Goal: Communication & Community: Participate in discussion

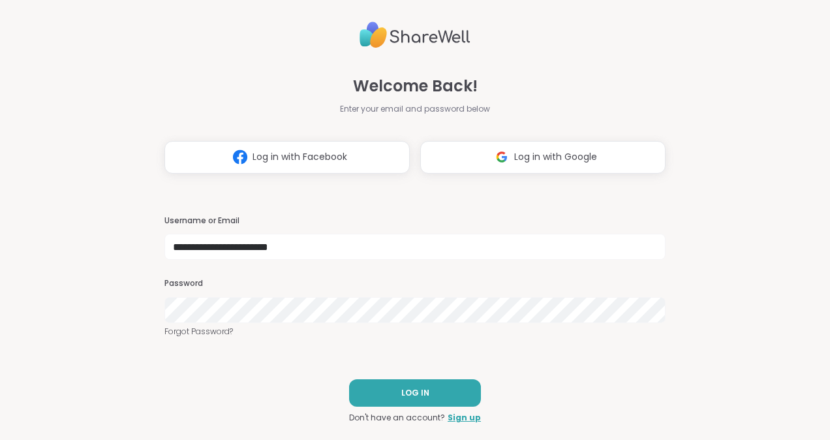
type input "**********"
click at [410, 388] on span "LOG IN" at bounding box center [415, 393] width 28 height 12
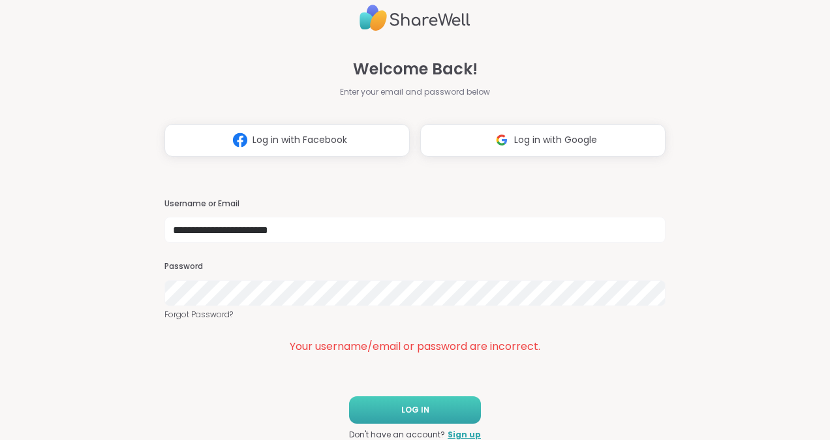
click at [384, 415] on button "LOG IN" at bounding box center [415, 409] width 132 height 27
click at [401, 409] on span "LOG IN" at bounding box center [415, 410] width 28 height 12
click at [198, 310] on link "Forgot Password?" at bounding box center [414, 314] width 501 height 12
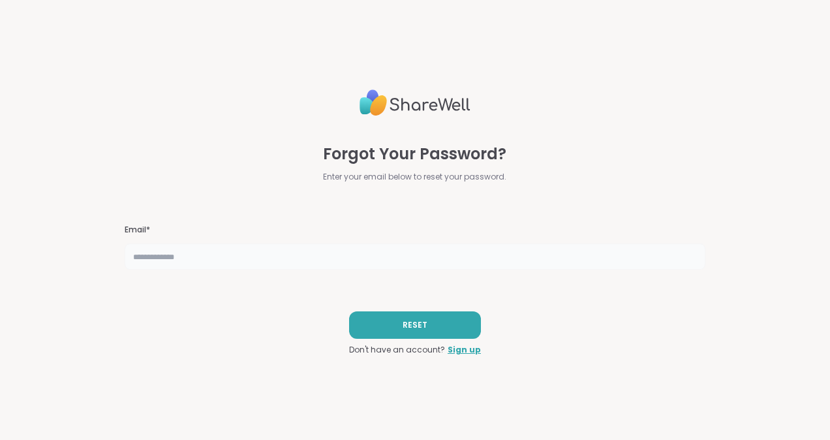
click at [260, 258] on input "text" at bounding box center [415, 256] width 581 height 26
type input "**********"
click at [432, 317] on button "RESET" at bounding box center [415, 324] width 132 height 27
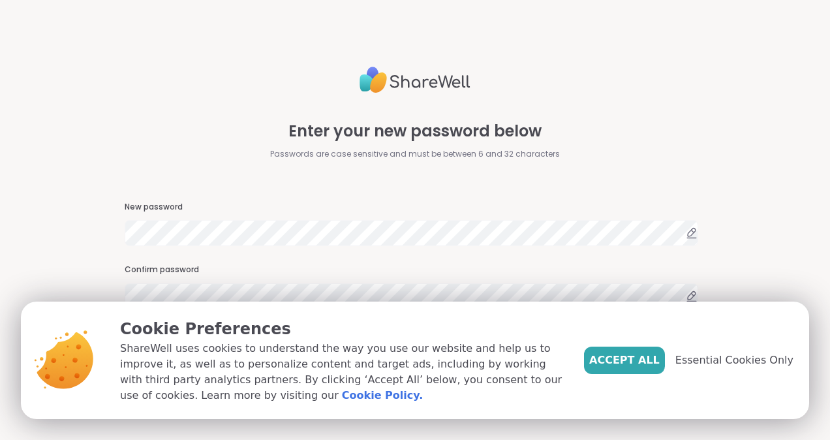
click at [704, 368] on div "Accept All Essential Cookies Only" at bounding box center [688, 359] width 209 height 27
click at [736, 365] on span "Essential Cookies Only" at bounding box center [734, 360] width 118 height 16
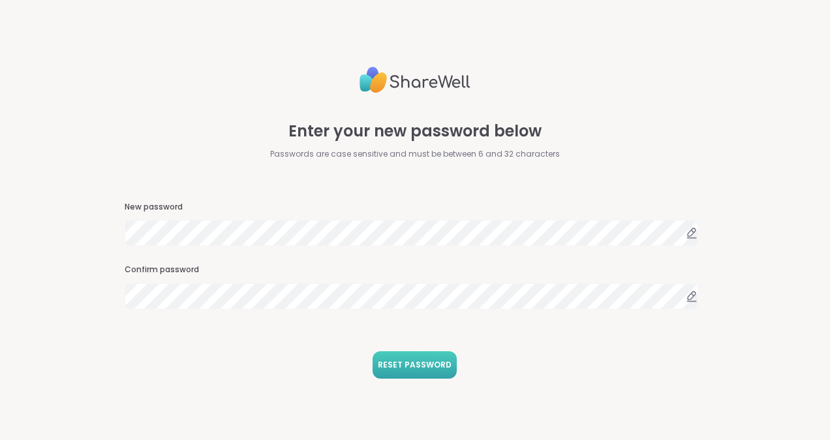
click at [435, 368] on span "RESET PASSWORD" at bounding box center [415, 365] width 74 height 12
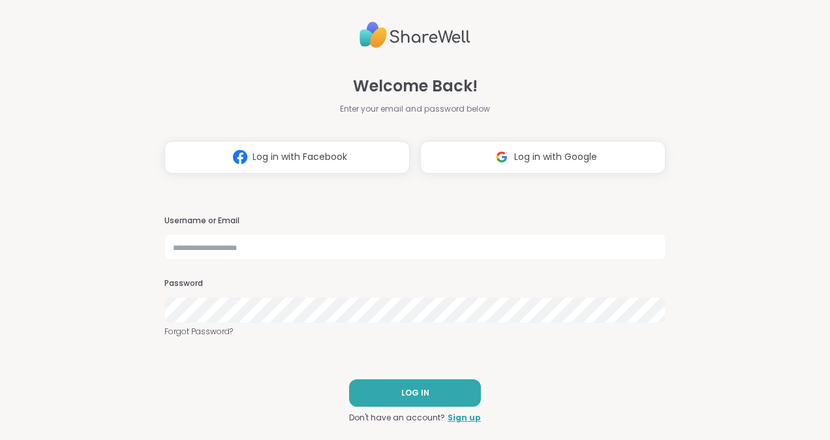
click at [438, 264] on div "Username or Email Password Forgot Password?" at bounding box center [414, 276] width 501 height 123
click at [437, 248] on input "text" at bounding box center [414, 247] width 501 height 26
type input "**********"
drag, startPoint x: 498, startPoint y: 182, endPoint x: 333, endPoint y: 295, distance: 200.0
click at [333, 295] on div "Password" at bounding box center [414, 300] width 501 height 45
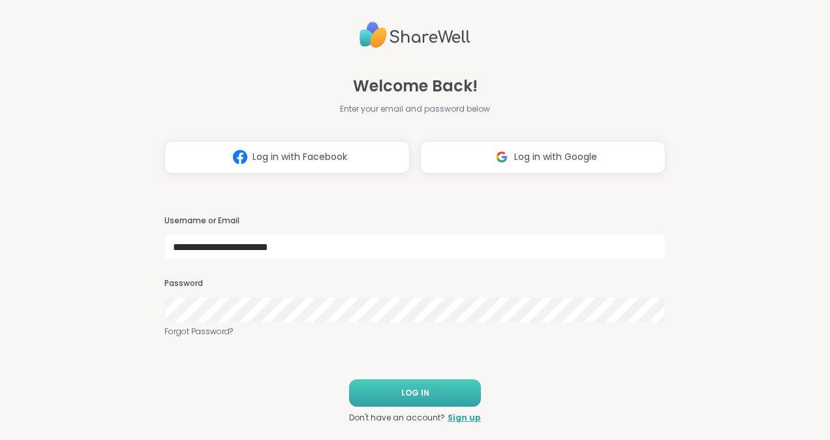
click at [401, 395] on span "LOG IN" at bounding box center [415, 393] width 28 height 12
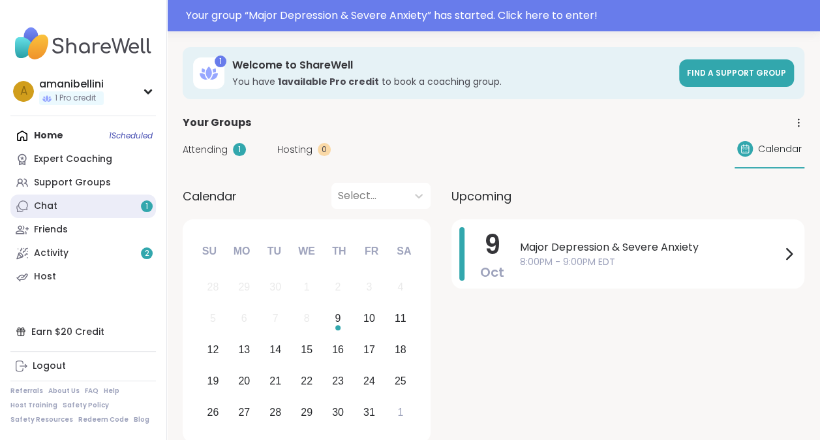
click at [73, 202] on link "Chat 1" at bounding box center [82, 205] width 145 height 23
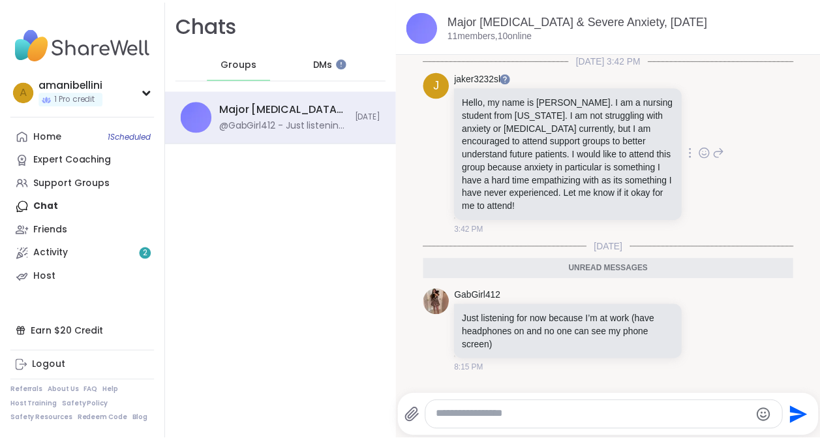
scroll to position [3, 0]
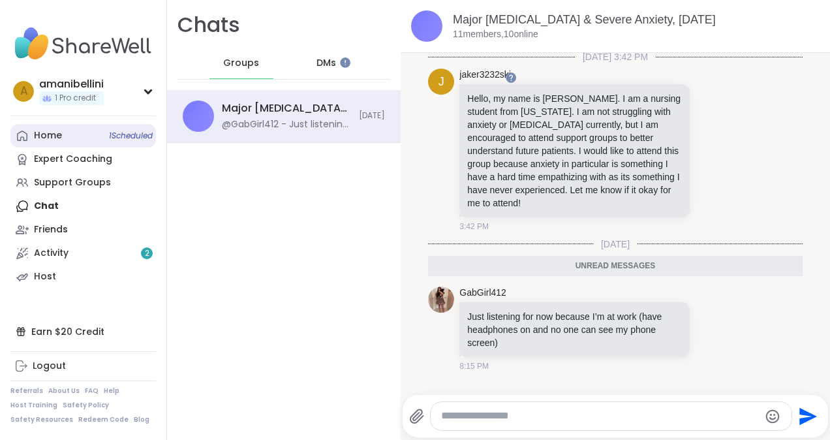
click at [65, 134] on link "Home 1 Scheduled" at bounding box center [82, 135] width 145 height 23
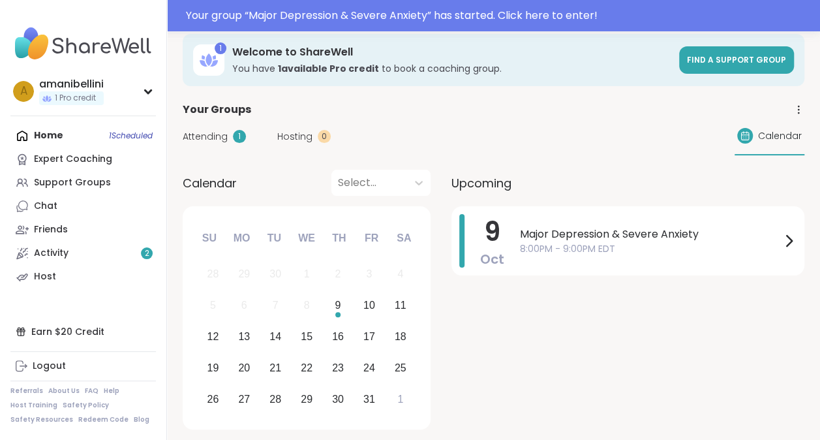
scroll to position [14, 0]
click at [611, 236] on span "Major Depression & Severe Anxiety" at bounding box center [650, 234] width 261 height 16
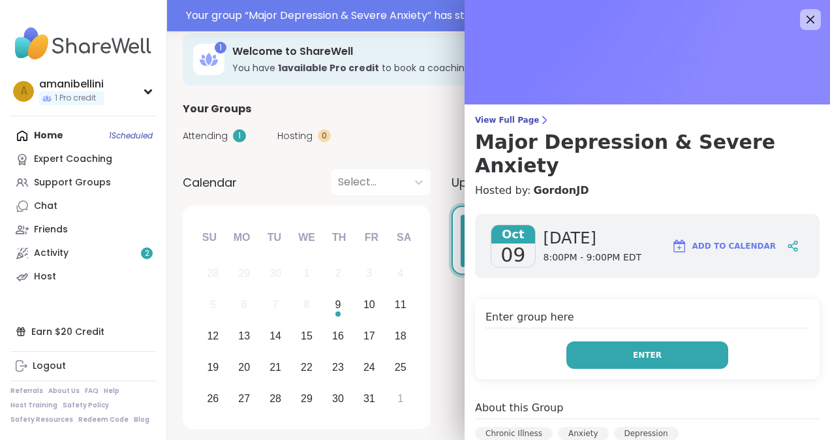
click at [617, 341] on button "Enter" at bounding box center [647, 354] width 162 height 27
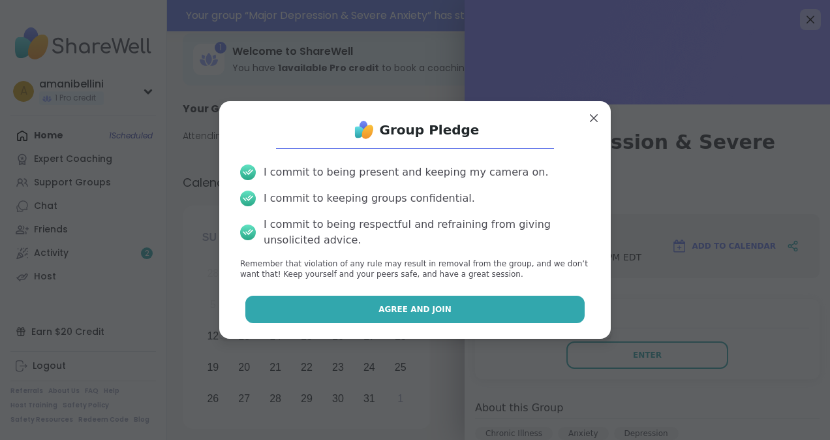
click at [382, 307] on span "Agree and Join" at bounding box center [414, 309] width 73 height 12
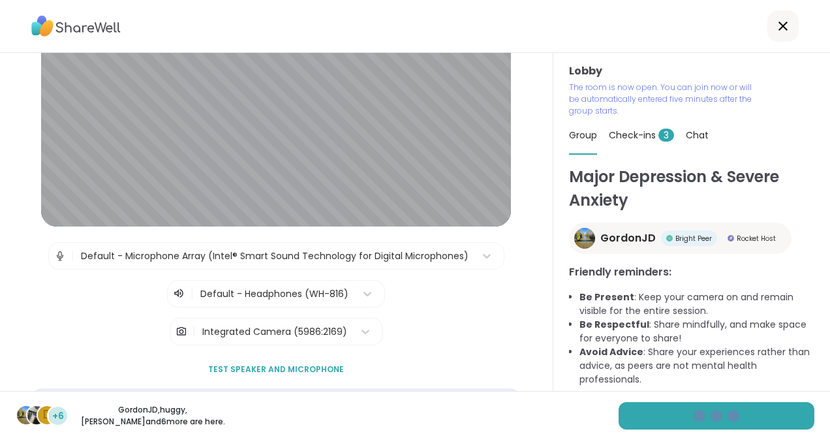
scroll to position [108, 0]
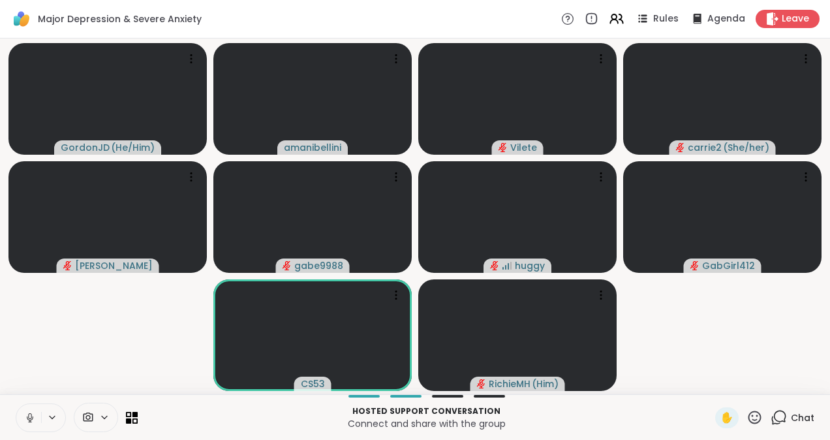
click at [35, 414] on icon at bounding box center [30, 418] width 12 height 12
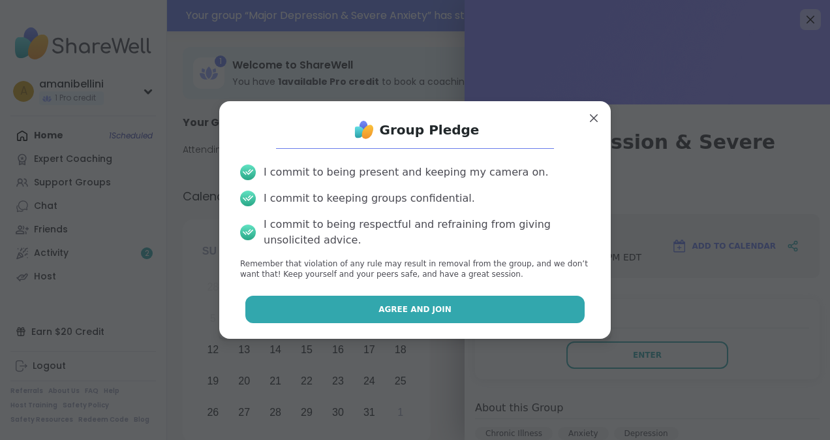
click at [497, 307] on button "Agree and Join" at bounding box center [415, 309] width 340 height 27
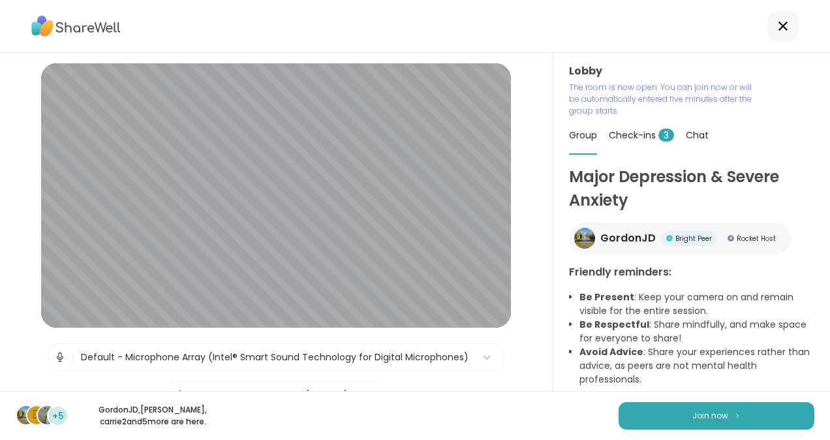
scroll to position [161, 0]
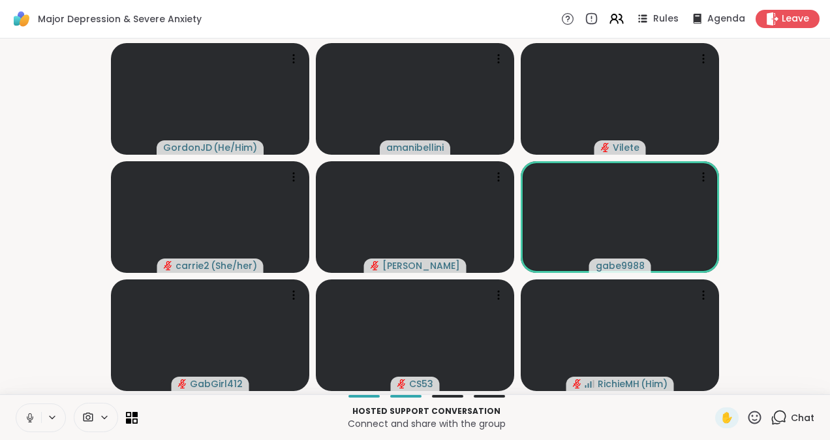
click at [25, 418] on icon at bounding box center [30, 418] width 12 height 12
click at [434, 395] on div at bounding box center [447, 396] width 31 height 3
click at [474, 397] on div at bounding box center [489, 396] width 31 height 3
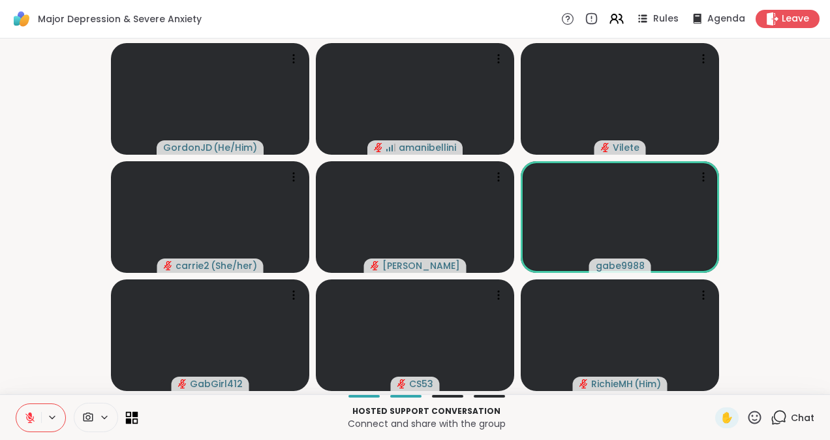
click at [132, 416] on icon at bounding box center [135, 414] width 6 height 6
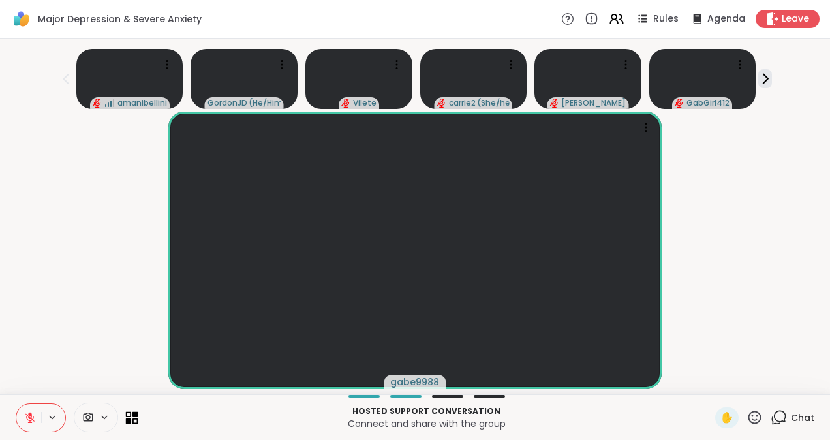
click at [132, 416] on icon at bounding box center [135, 414] width 6 height 6
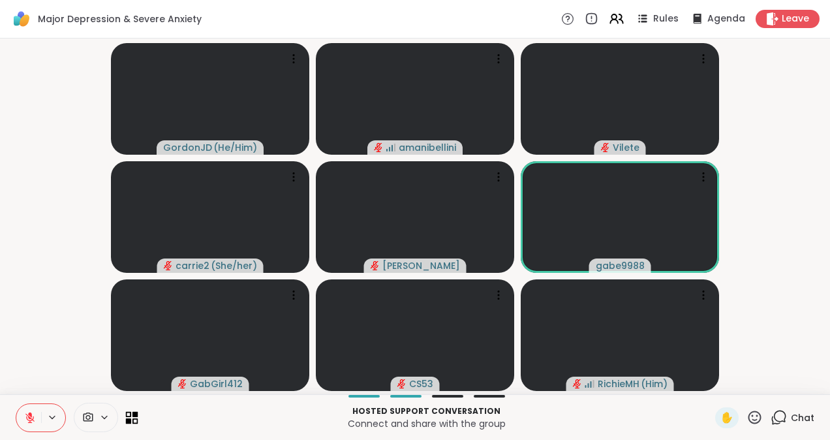
click at [132, 416] on icon at bounding box center [135, 414] width 6 height 6
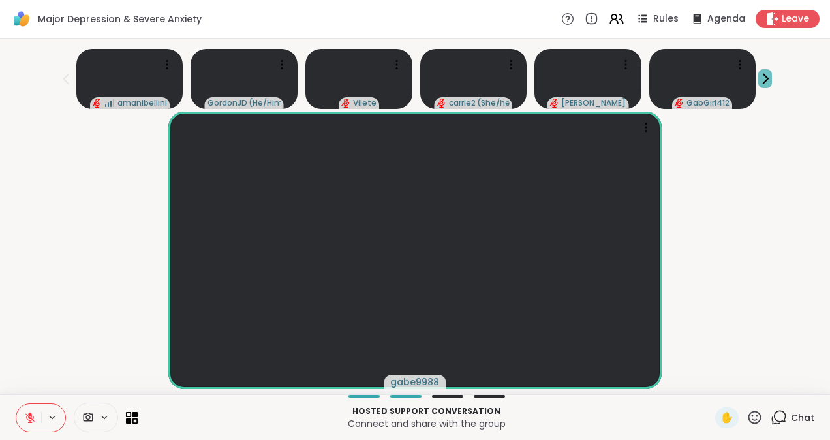
click at [758, 76] on icon at bounding box center [765, 79] width 14 height 14
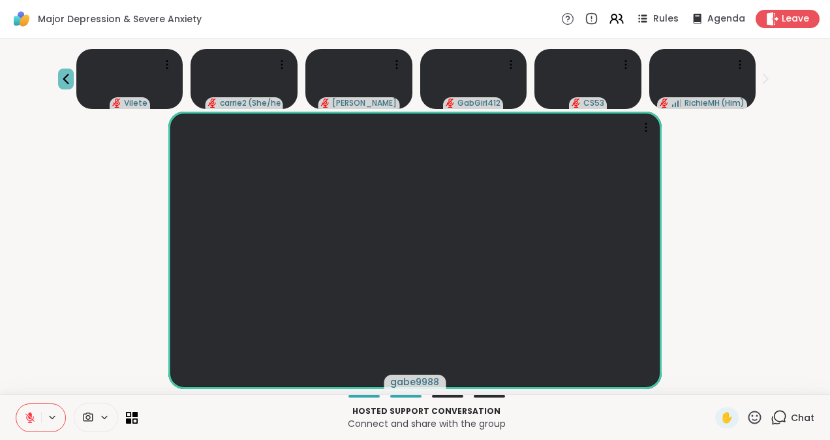
click at [63, 76] on icon at bounding box center [66, 79] width 6 height 10
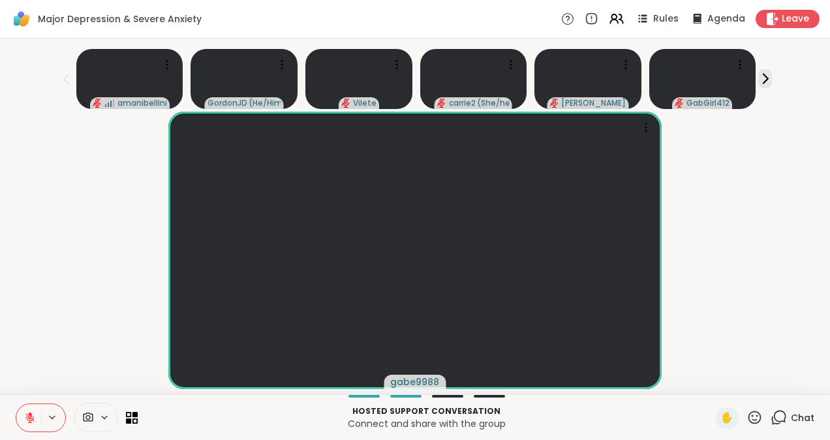
click at [791, 419] on span "Chat" at bounding box center [802, 417] width 23 height 13
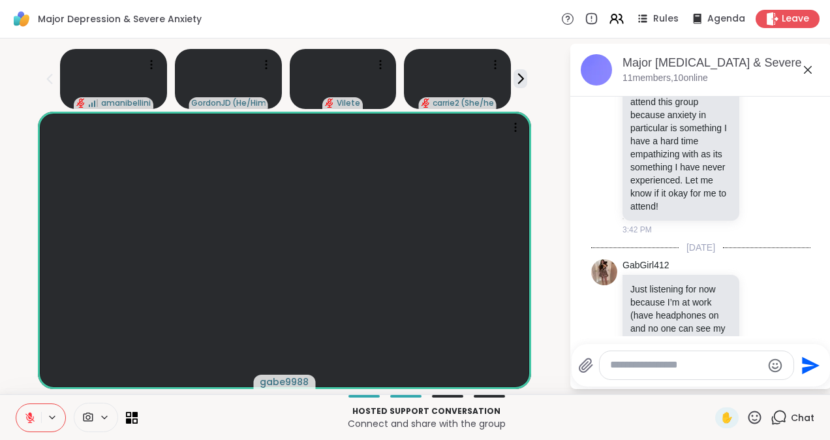
scroll to position [250, 0]
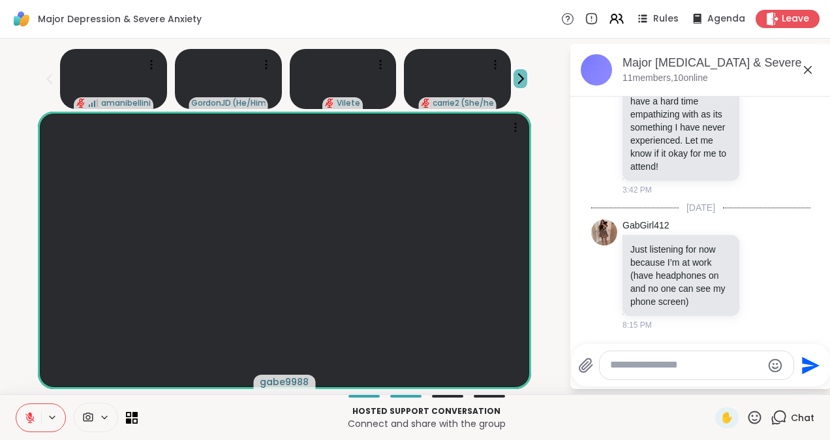
click at [514, 74] on icon at bounding box center [520, 79] width 14 height 14
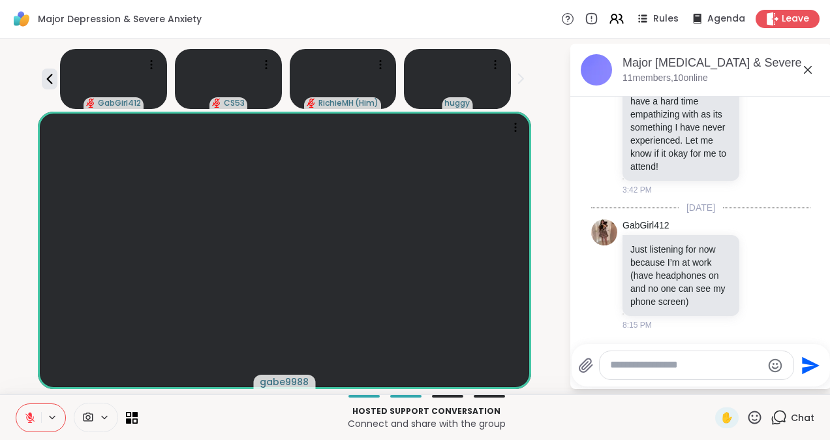
click at [514, 74] on icon at bounding box center [520, 79] width 14 height 14
click at [513, 87] on button at bounding box center [520, 78] width 14 height 19
click at [435, 391] on div "GabGirl412 CS53 RichieMH ( Him ) huggy gabe9988 Major Depression & Severe Anxie…" at bounding box center [415, 216] width 830 height 356
click at [435, 399] on div "Hosted support conversation Connect and share with the group ✋ Chat" at bounding box center [415, 417] width 830 height 46
click at [440, 395] on div at bounding box center [447, 396] width 31 height 3
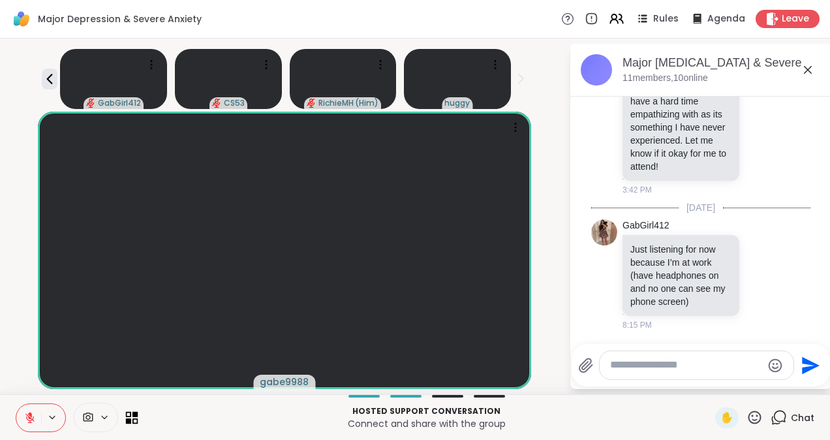
click at [132, 422] on icon at bounding box center [135, 421] width 6 height 6
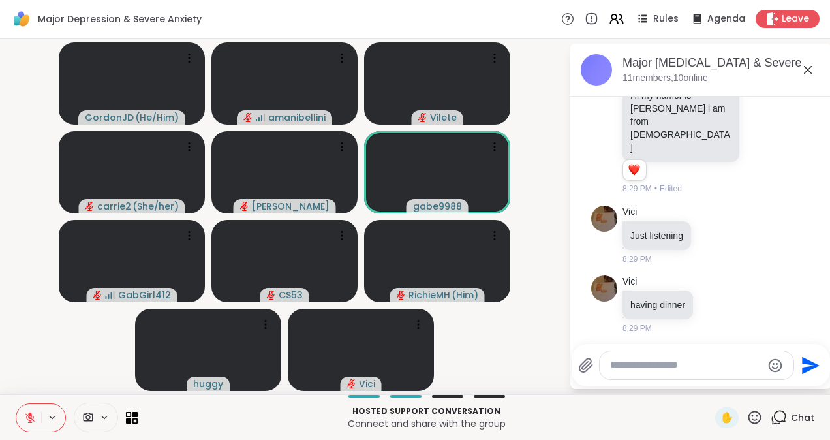
scroll to position [660, 0]
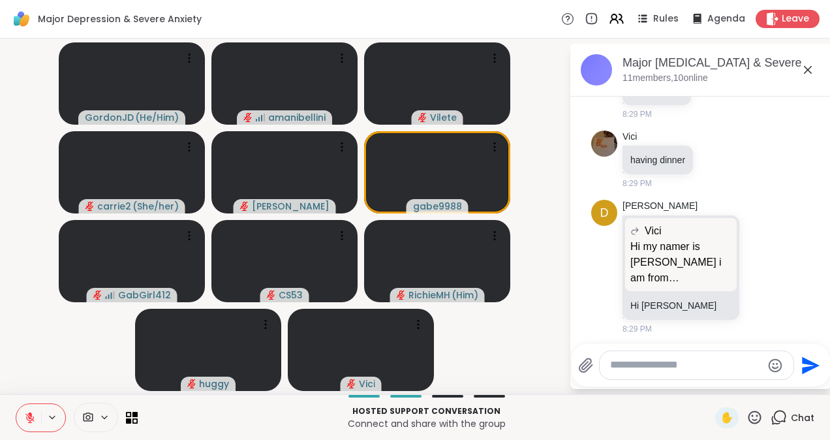
click at [636, 371] on textarea "Type your message" at bounding box center [686, 365] width 152 height 14
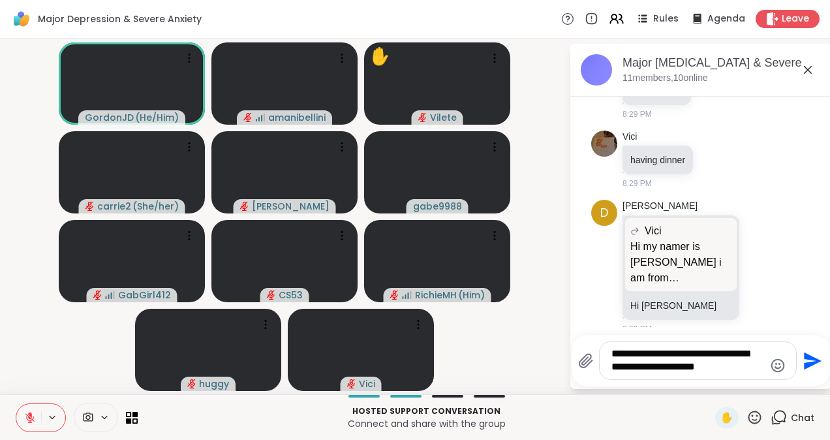
click at [688, 370] on textarea "**********" at bounding box center [687, 360] width 153 height 27
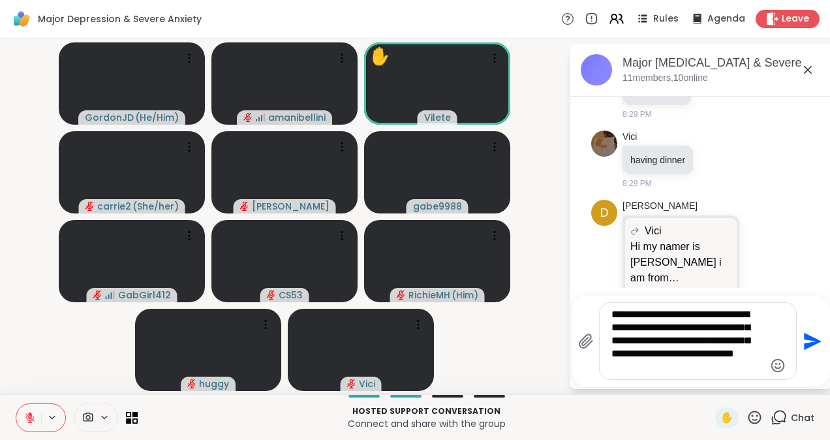
type textarea "**********"
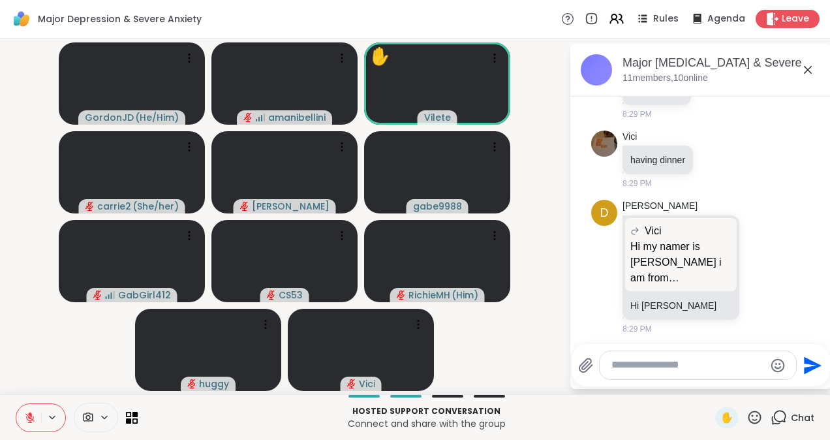
scroll to position [807, 0]
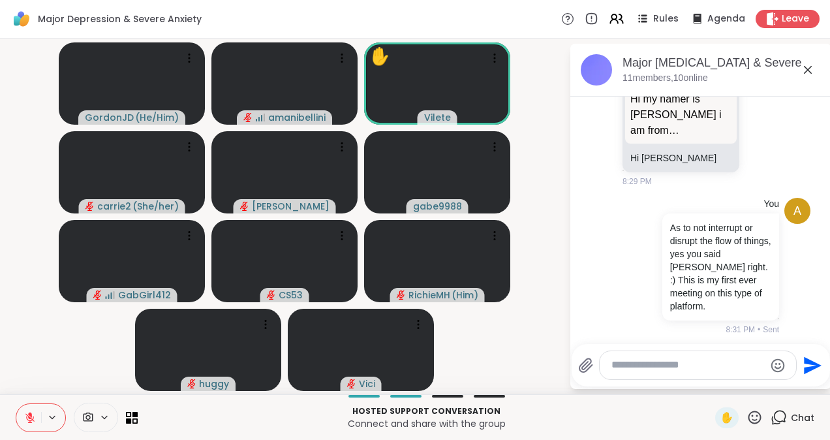
click at [791, 418] on span "Chat" at bounding box center [802, 417] width 23 height 13
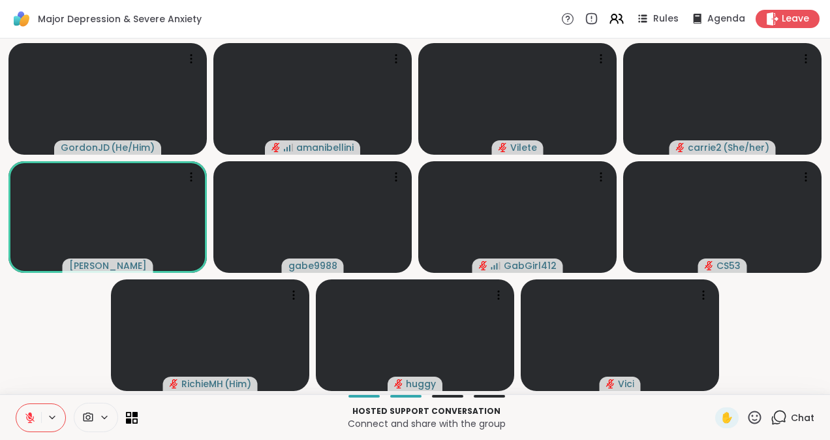
scroll to position [0, 0]
click at [356, 397] on div at bounding box center [363, 396] width 31 height 3
click at [402, 397] on div at bounding box center [405, 396] width 31 height 3
click at [442, 397] on div at bounding box center [447, 396] width 31 height 3
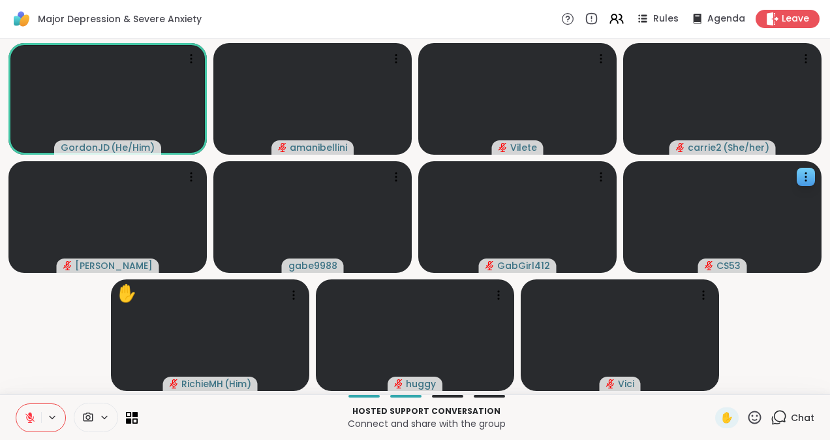
click at [799, 268] on video at bounding box center [722, 217] width 198 height 112
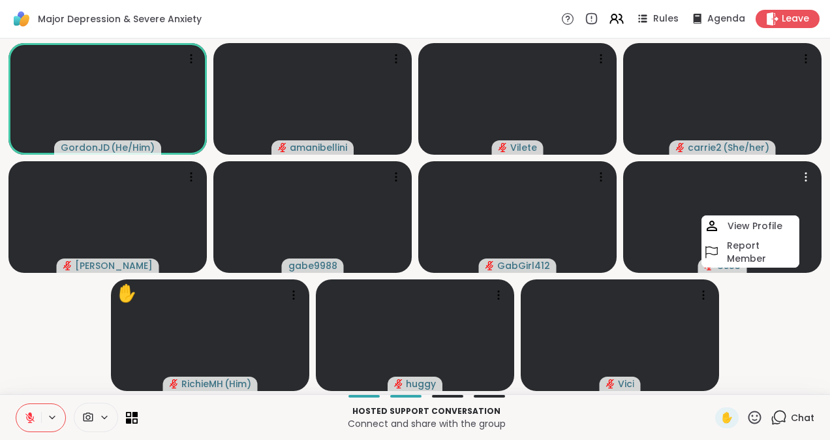
click at [791, 346] on video-player-container "GordonJD ( He/Him ) amanibellini Vilete carrie2 ( She/her ) Donald gabe9988 Gab…" at bounding box center [415, 216] width 814 height 345
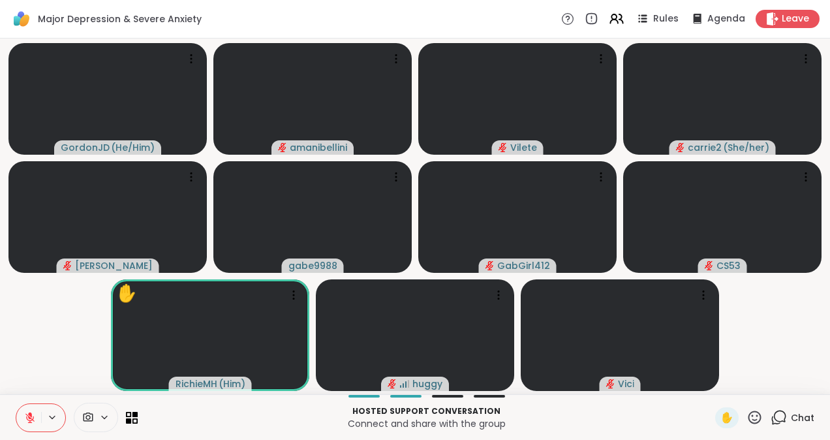
click at [776, 420] on icon at bounding box center [779, 417] width 16 height 16
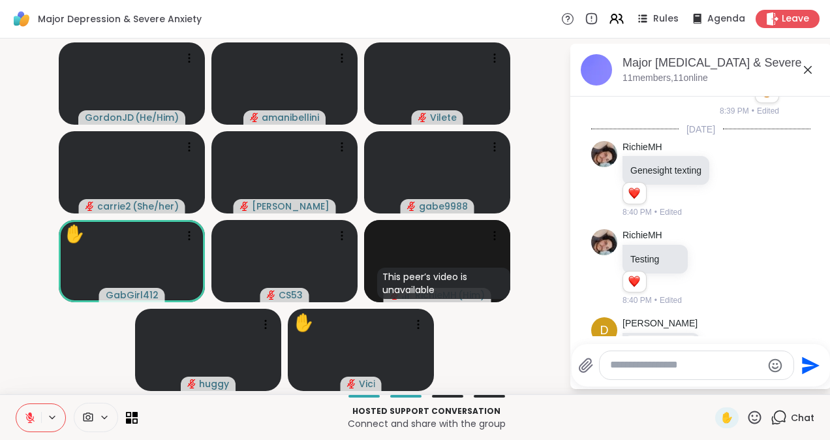
scroll to position [1133, 0]
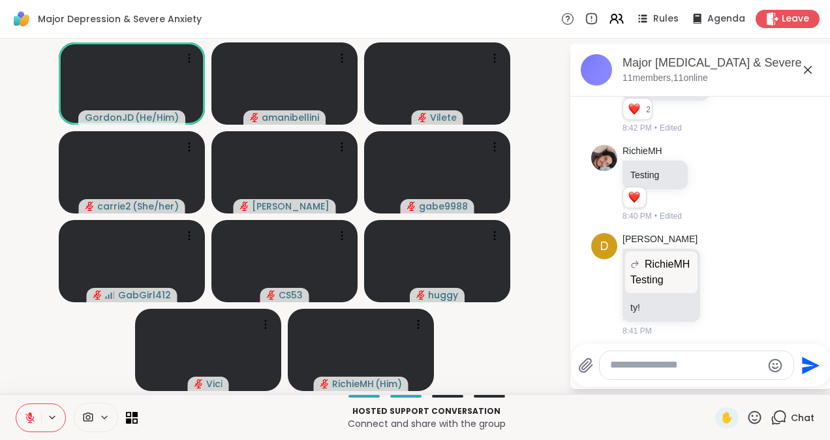
click at [23, 418] on button at bounding box center [28, 417] width 25 height 27
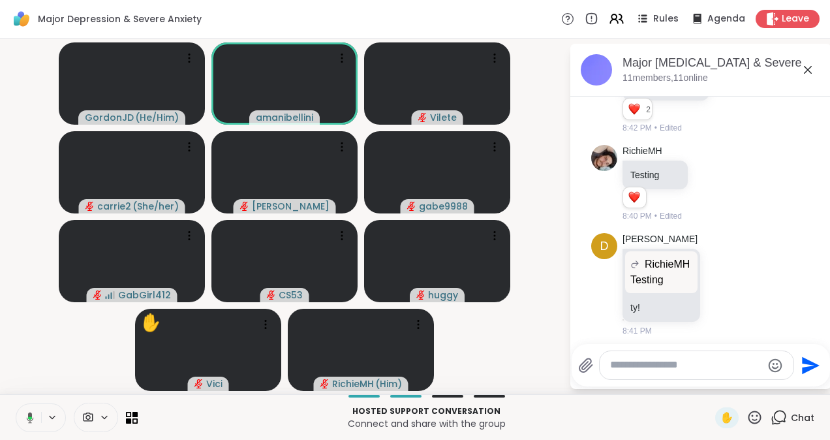
click at [39, 422] on button at bounding box center [27, 417] width 27 height 27
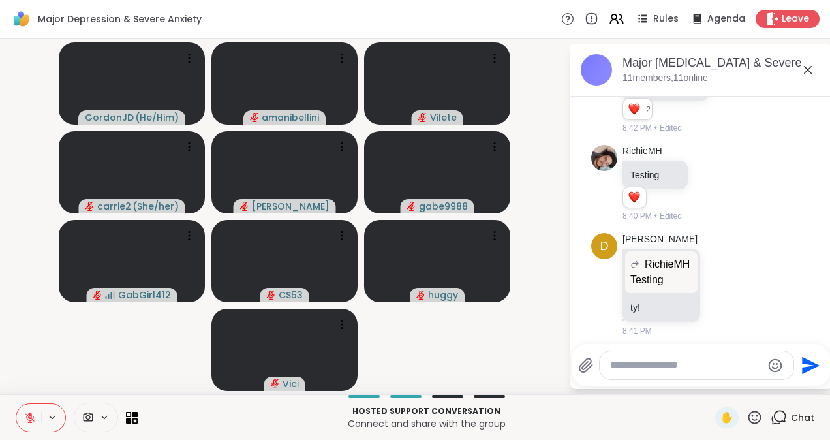
click at [33, 418] on icon at bounding box center [29, 417] width 9 height 9
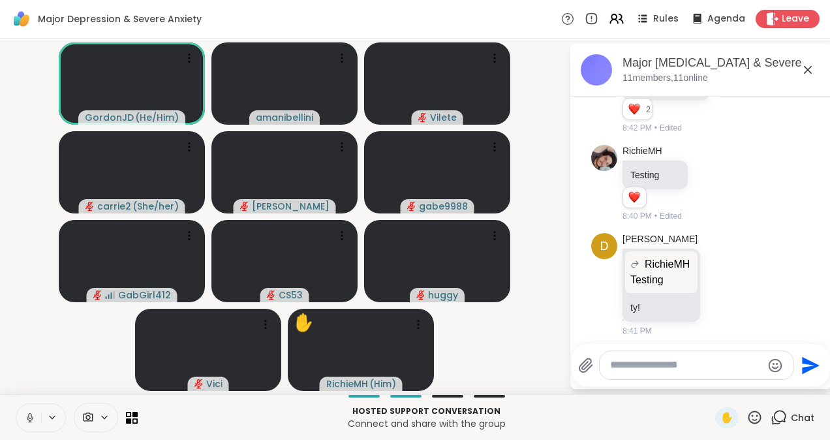
click at [33, 418] on icon at bounding box center [30, 418] width 12 height 12
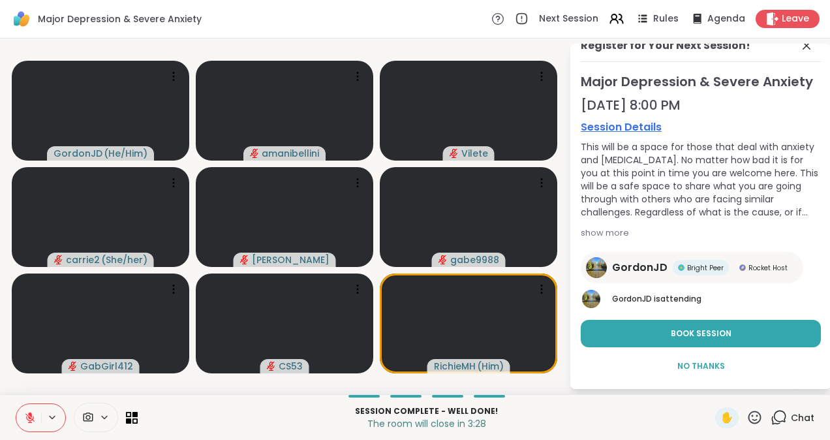
scroll to position [0, 0]
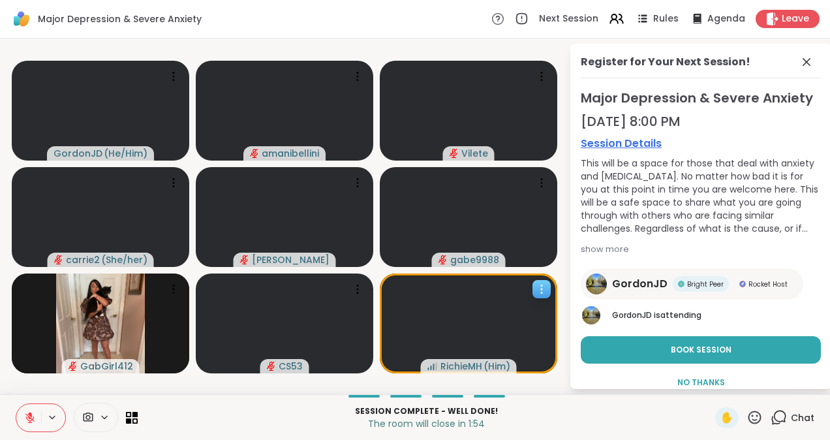
click at [498, 320] on video at bounding box center [468, 323] width 177 height 100
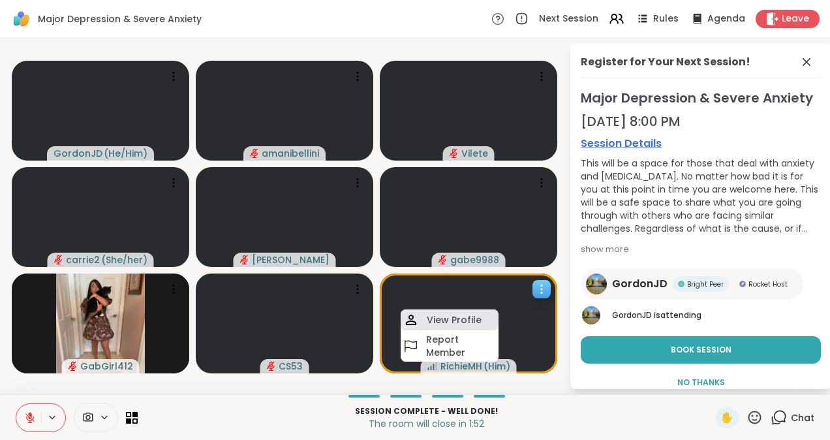
click at [470, 313] on h4 "View Profile" at bounding box center [454, 319] width 55 height 13
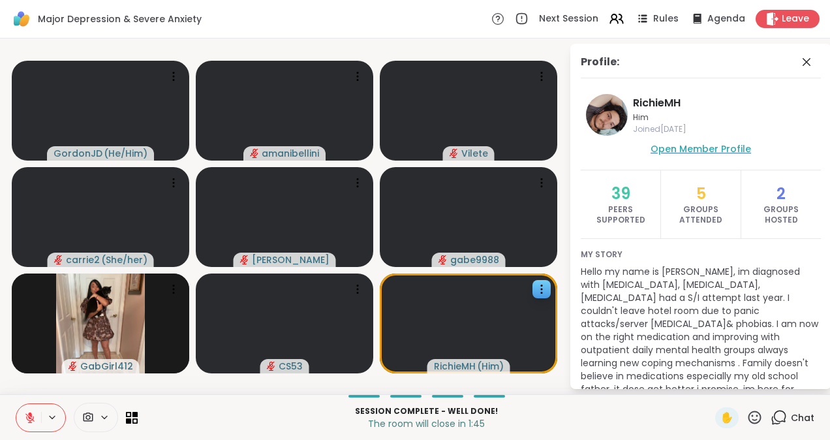
click at [682, 151] on span "Open Member Profile" at bounding box center [701, 148] width 100 height 13
click at [803, 63] on icon at bounding box center [807, 62] width 8 height 8
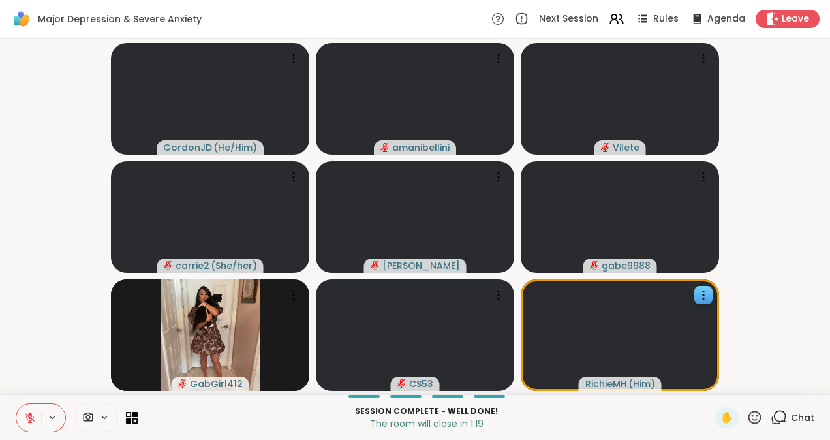
click at [779, 412] on div "Chat" at bounding box center [793, 417] width 44 height 21
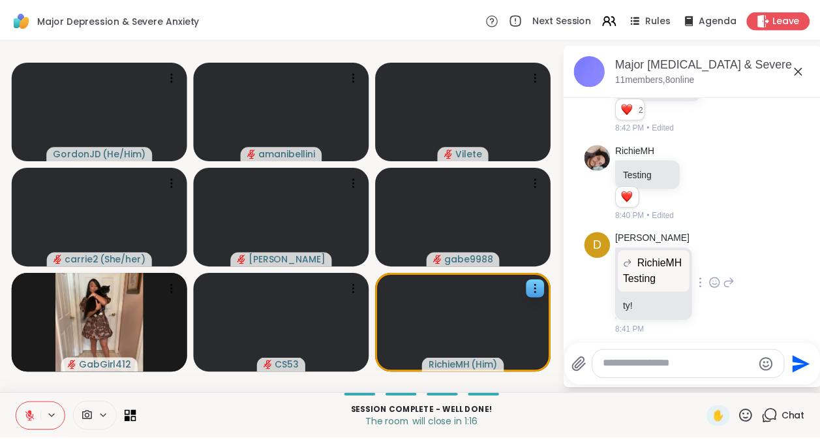
scroll to position [1120, 0]
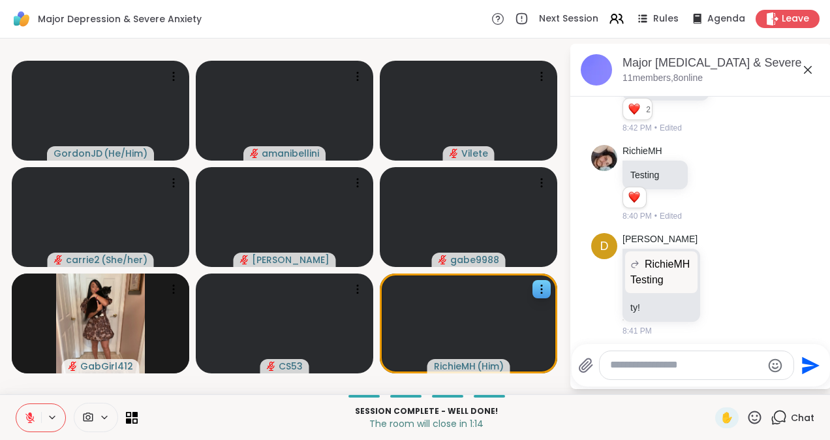
click at [614, 411] on p "Session Complete - well done!" at bounding box center [426, 411] width 562 height 12
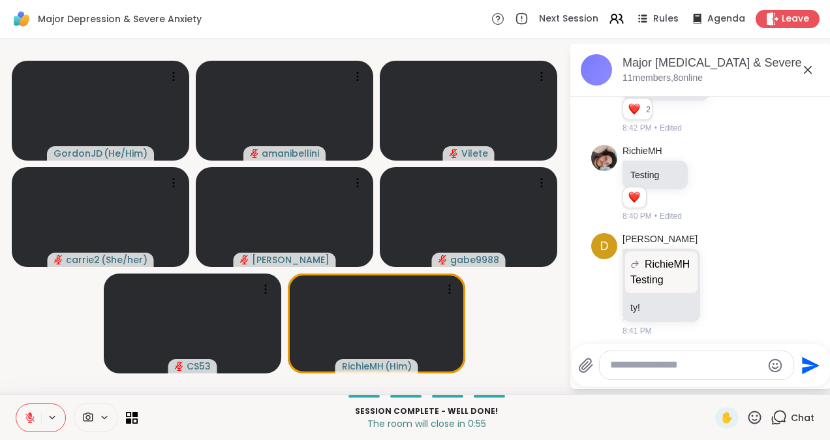
click at [806, 67] on icon at bounding box center [808, 70] width 16 height 16
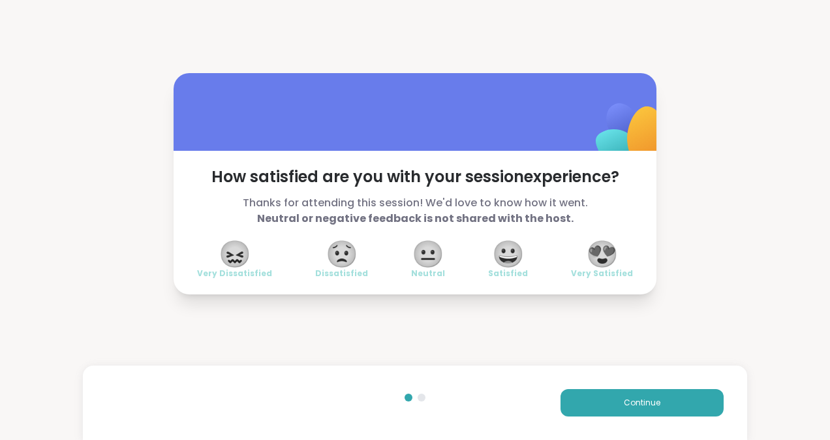
click at [507, 256] on span "😀" at bounding box center [508, 253] width 33 height 23
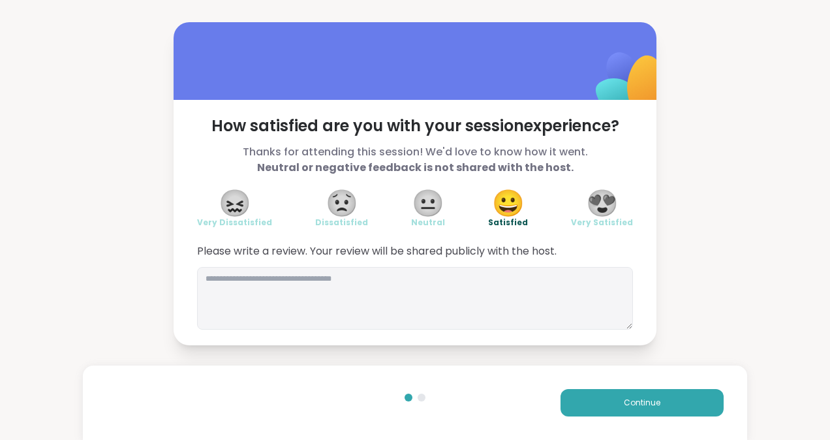
click at [506, 330] on div "How satisfied are you with your session experience? Thanks for attending this s…" at bounding box center [415, 222] width 483 height 245
click at [513, 306] on textarea at bounding box center [415, 298] width 436 height 63
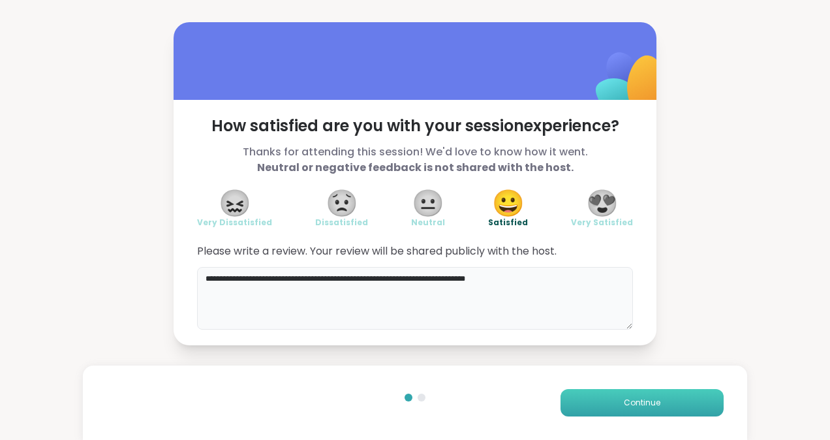
type textarea "**********"
click at [628, 406] on span "Continue" at bounding box center [642, 403] width 37 height 12
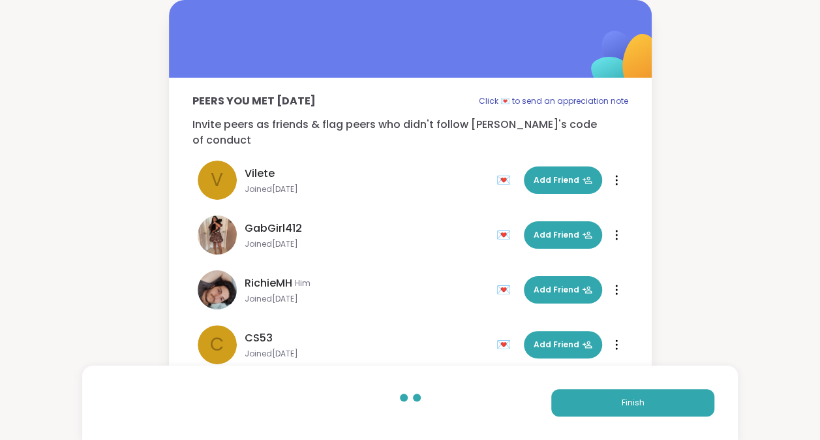
scroll to position [224, 0]
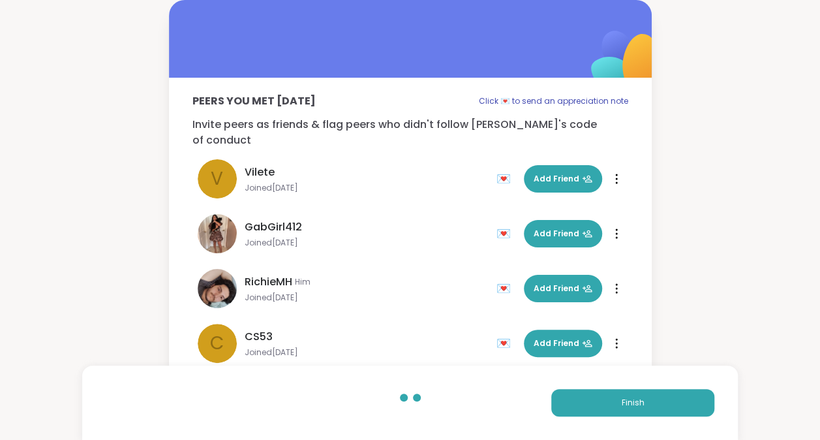
click at [497, 278] on div "💌" at bounding box center [507, 288] width 20 height 21
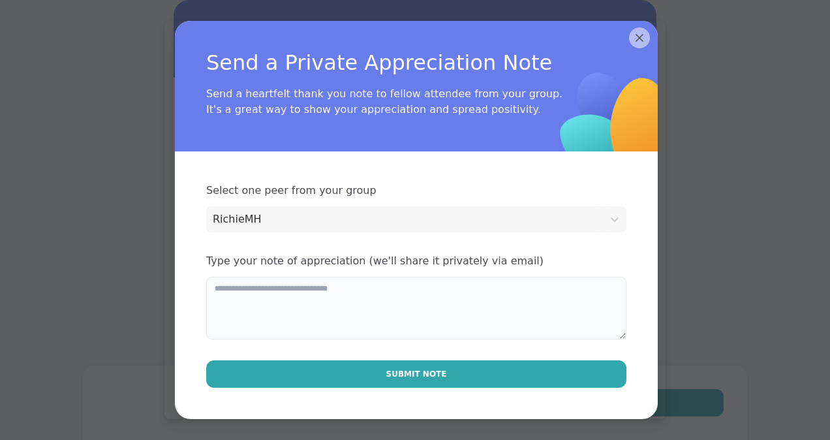
click at [434, 294] on textarea at bounding box center [416, 308] width 420 height 63
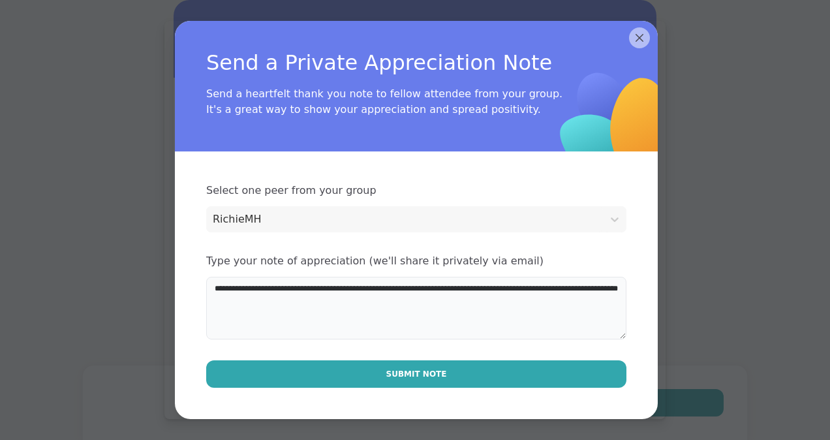
click at [435, 292] on textarea "**********" at bounding box center [416, 308] width 420 height 63
click at [365, 295] on textarea "**********" at bounding box center [416, 308] width 420 height 63
click at [373, 296] on textarea "**********" at bounding box center [416, 308] width 420 height 63
click at [405, 301] on textarea "**********" at bounding box center [416, 308] width 420 height 63
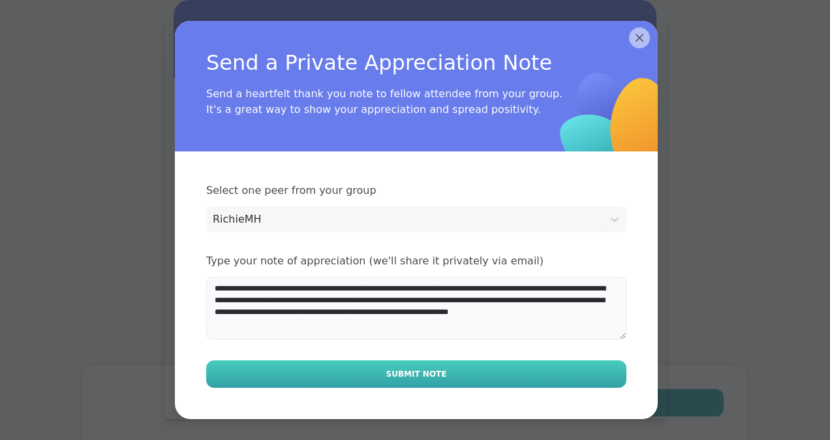
type textarea "**********"
click at [427, 373] on span "Submit Note" at bounding box center [416, 374] width 61 height 12
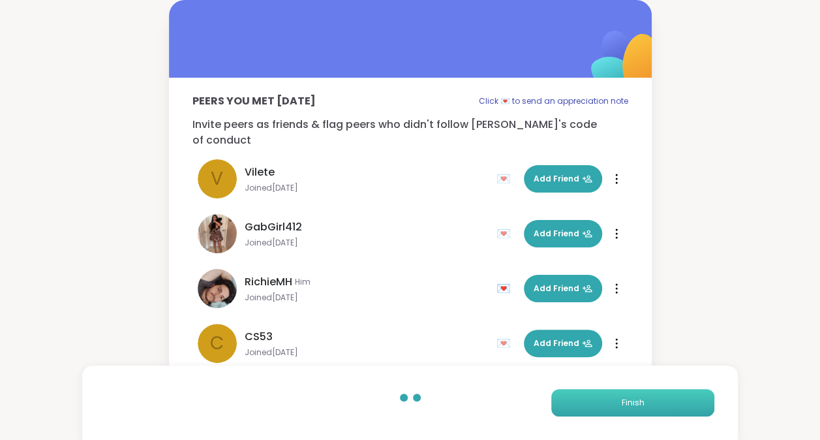
click at [630, 399] on span "Finish" at bounding box center [633, 403] width 23 height 12
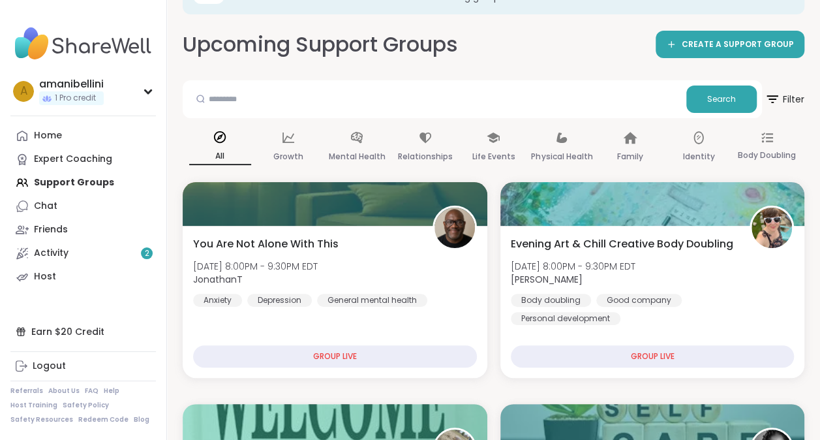
scroll to position [54, 0]
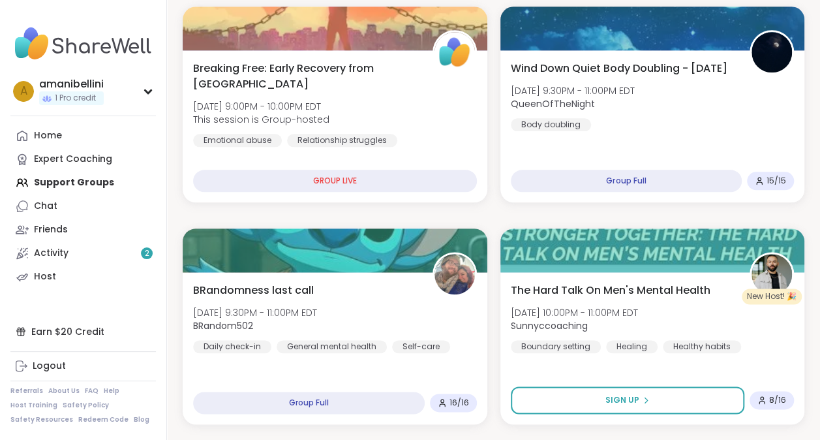
scroll to position [662, 0]
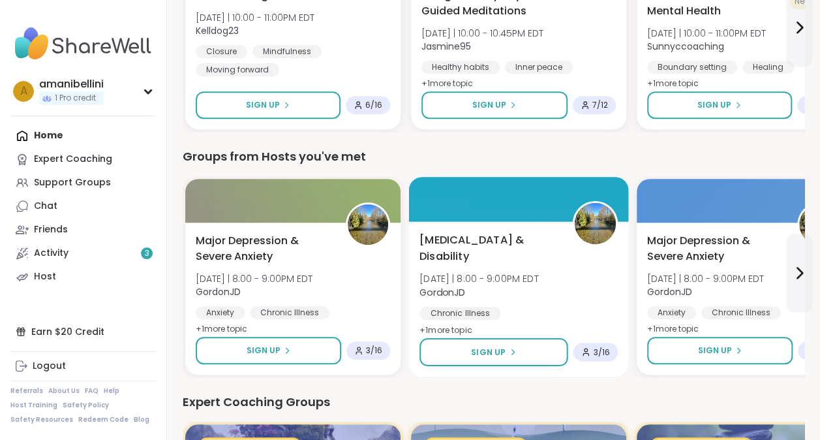
scroll to position [240, 0]
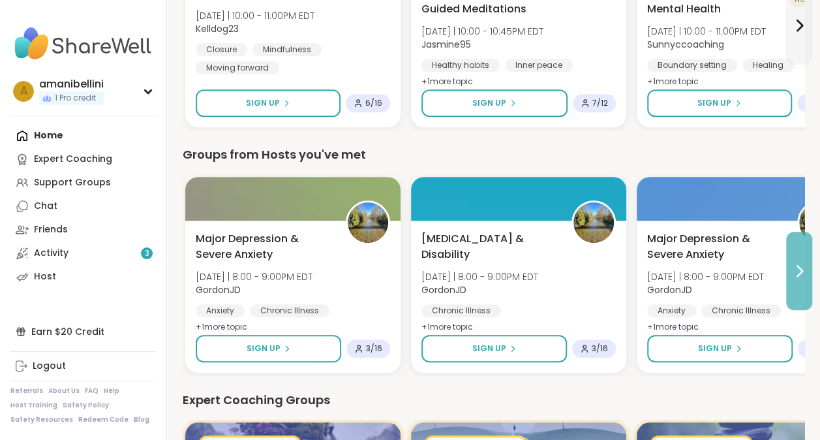
click at [794, 271] on icon at bounding box center [799, 271] width 16 height 16
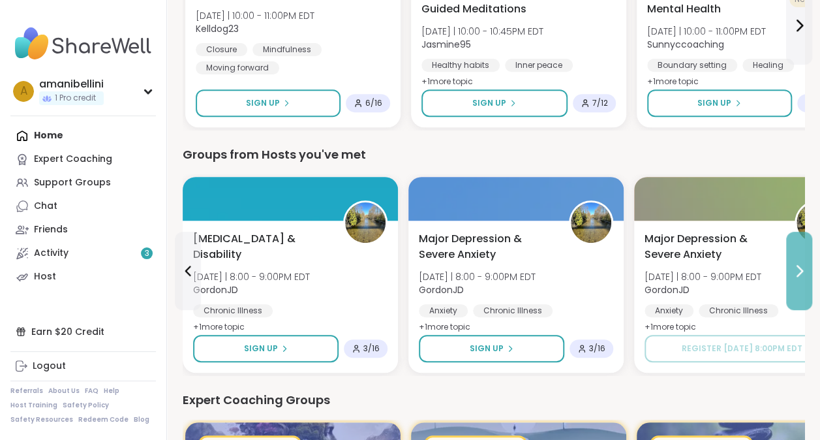
click at [794, 271] on icon at bounding box center [799, 271] width 16 height 16
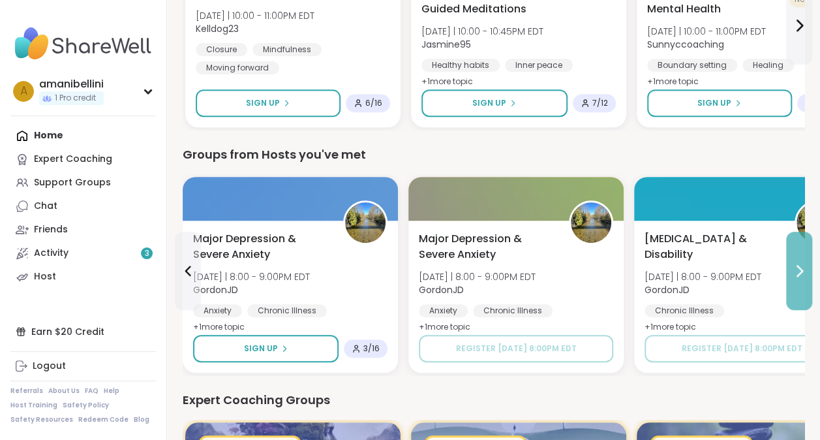
click at [794, 271] on icon at bounding box center [799, 271] width 16 height 16
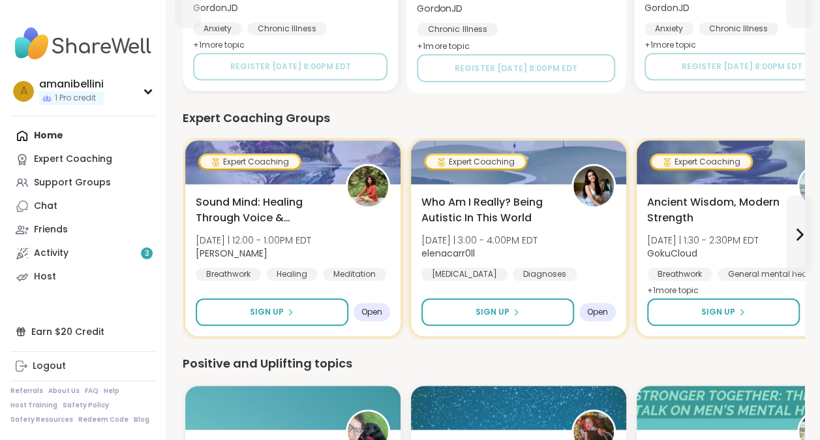
scroll to position [524, 0]
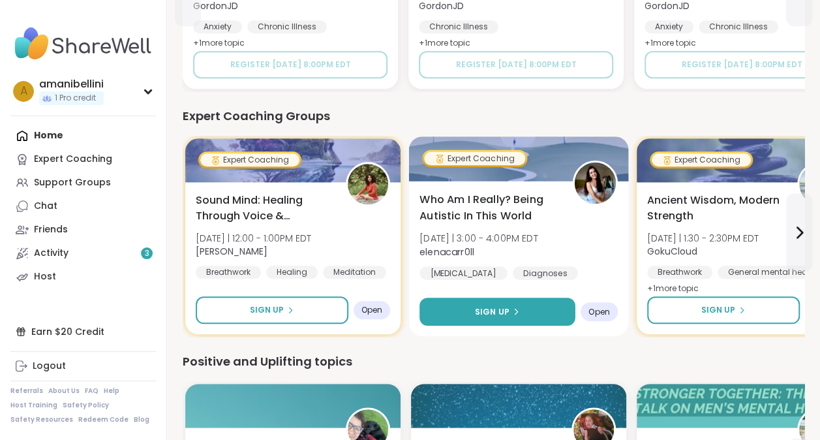
click at [534, 300] on button "Sign Up" at bounding box center [498, 312] width 156 height 28
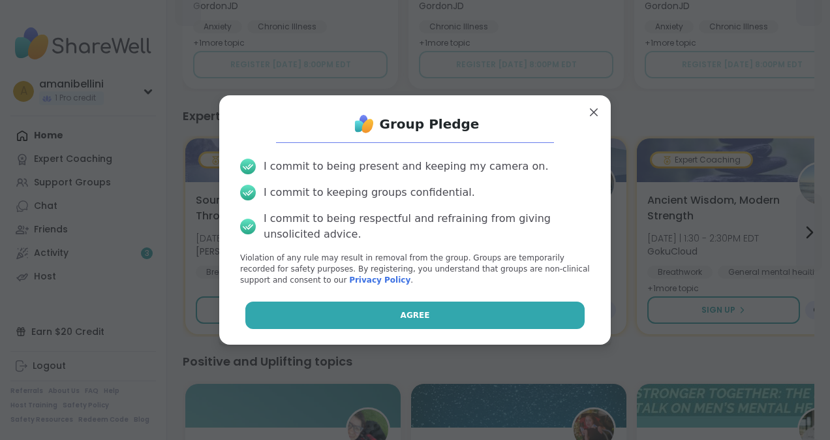
click at [440, 304] on button "Agree" at bounding box center [415, 314] width 340 height 27
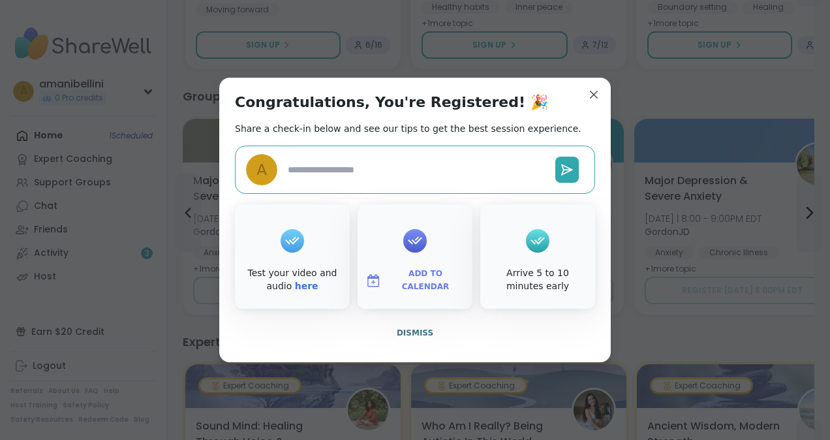
type textarea "*"
drag, startPoint x: 432, startPoint y: 91, endPoint x: 401, endPoint y: 100, distance: 32.6
click at [401, 100] on div "Congratulations, You're Registered! 🎉 Share a check-in below and see our tips t…" at bounding box center [414, 220] width 391 height 284
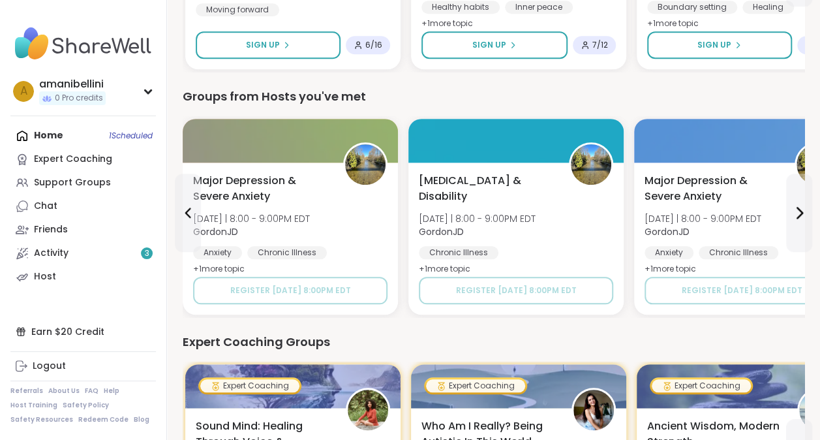
drag, startPoint x: 401, startPoint y: 100, endPoint x: 587, endPoint y: 91, distance: 186.2
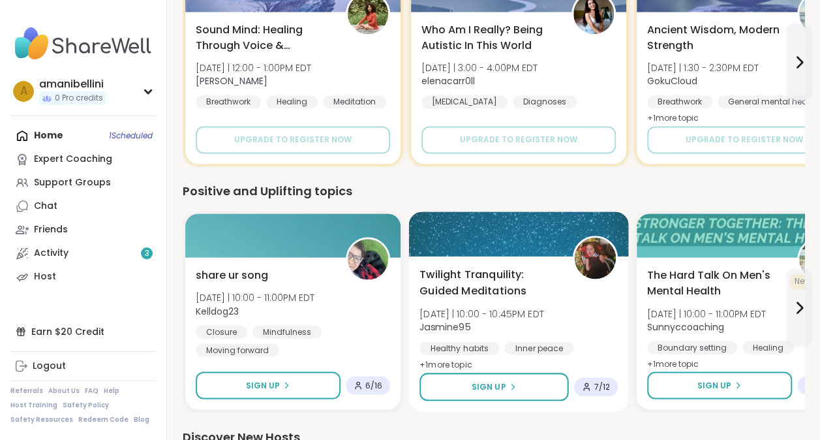
scroll to position [921, 0]
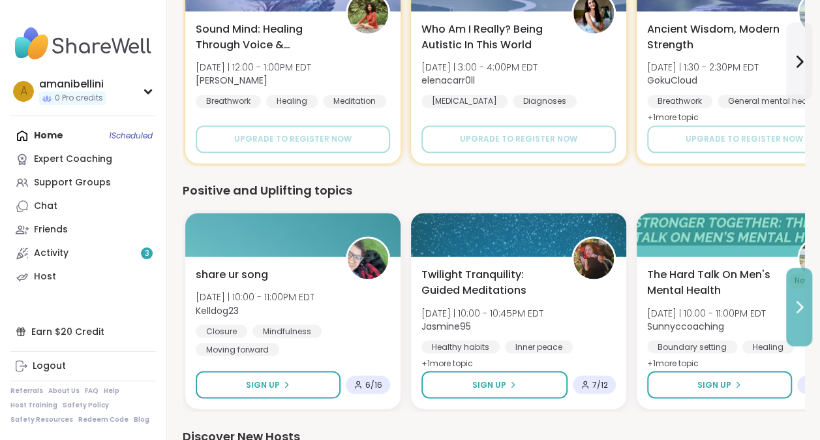
click at [797, 308] on icon at bounding box center [799, 307] width 16 height 16
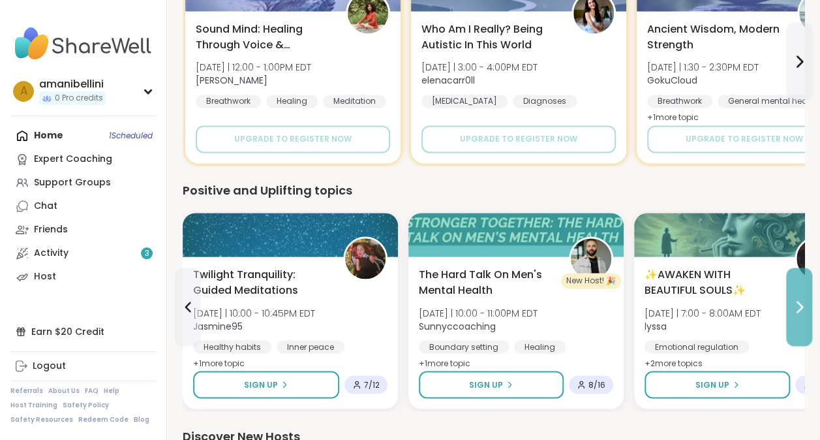
click at [797, 308] on icon at bounding box center [799, 307] width 16 height 16
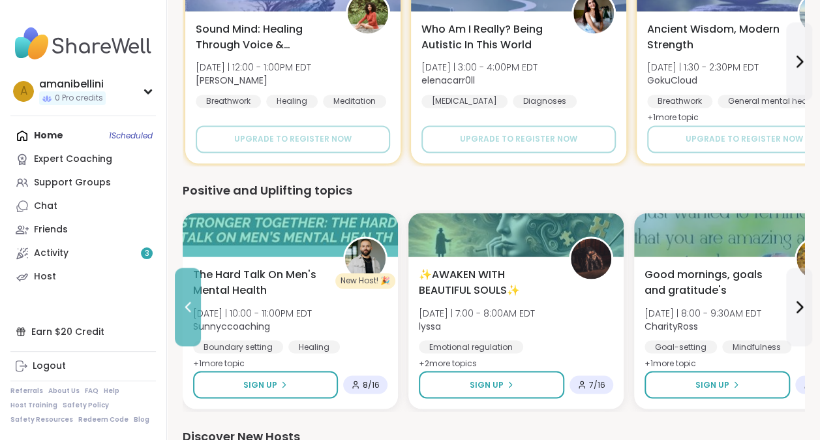
click at [179, 306] on button at bounding box center [188, 307] width 26 height 78
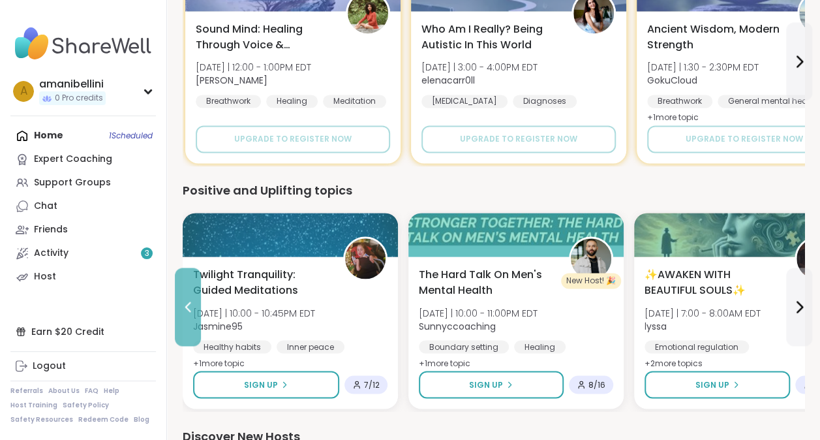
click at [179, 306] on button at bounding box center [188, 307] width 26 height 78
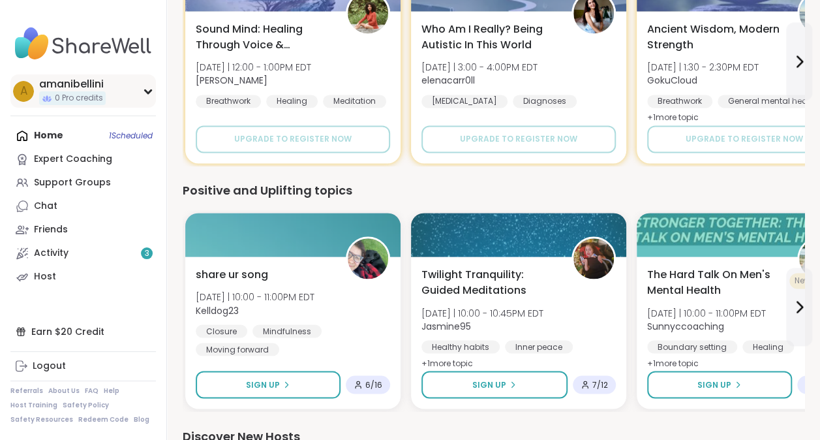
click at [151, 88] on icon at bounding box center [148, 91] width 10 height 7
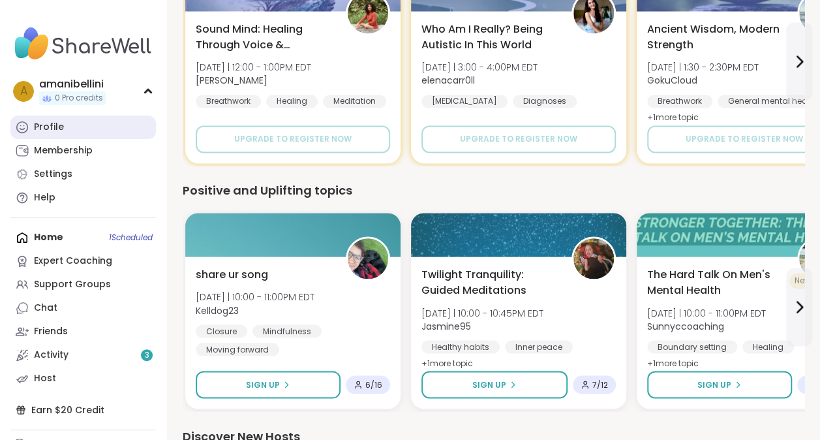
click at [55, 125] on div "Profile" at bounding box center [49, 127] width 30 height 13
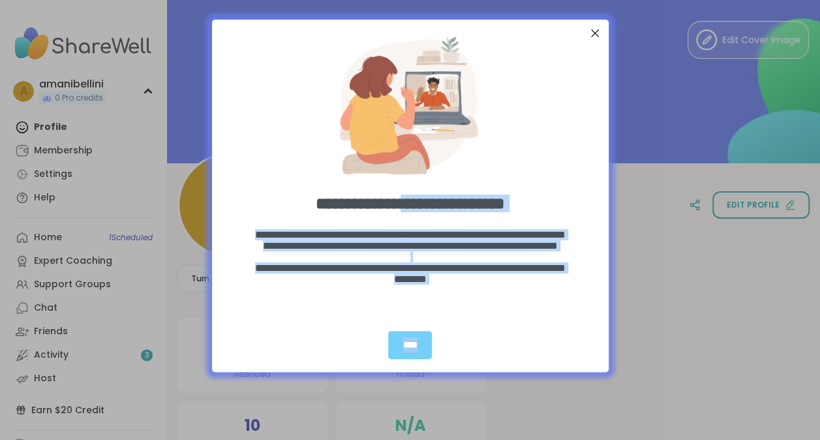
drag, startPoint x: 394, startPoint y: 219, endPoint x: 480, endPoint y: 329, distance: 139.0
click at [480, 329] on div "**********" at bounding box center [410, 195] width 397 height 353
drag, startPoint x: 480, startPoint y: 329, endPoint x: 414, endPoint y: 343, distance: 66.7
click at [414, 343] on div "****" at bounding box center [409, 345] width 43 height 28
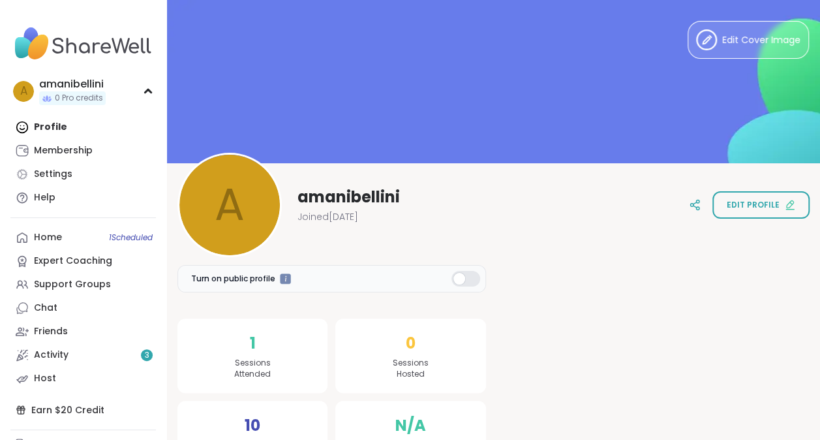
click at [361, 194] on span "amanibellini" at bounding box center [349, 197] width 102 height 21
click at [756, 209] on span "Edit profile" at bounding box center [753, 205] width 53 height 12
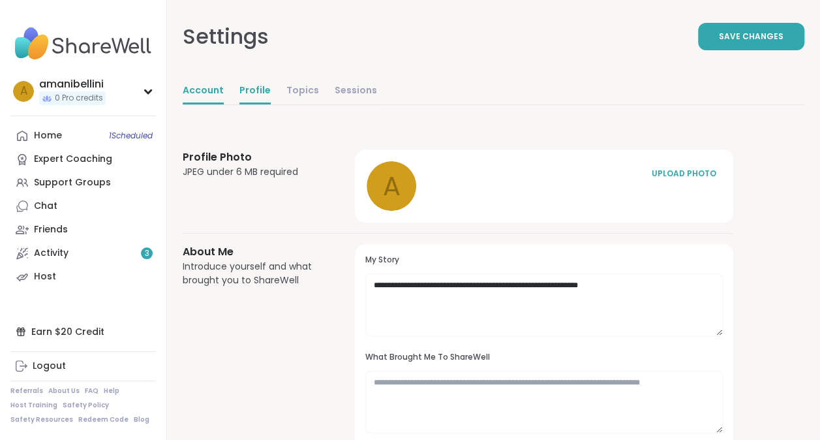
click at [201, 90] on link "Account" at bounding box center [203, 91] width 41 height 26
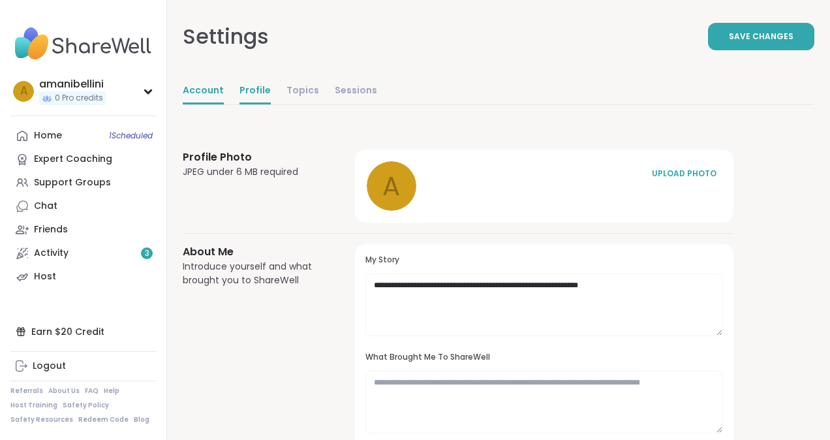
select select "**"
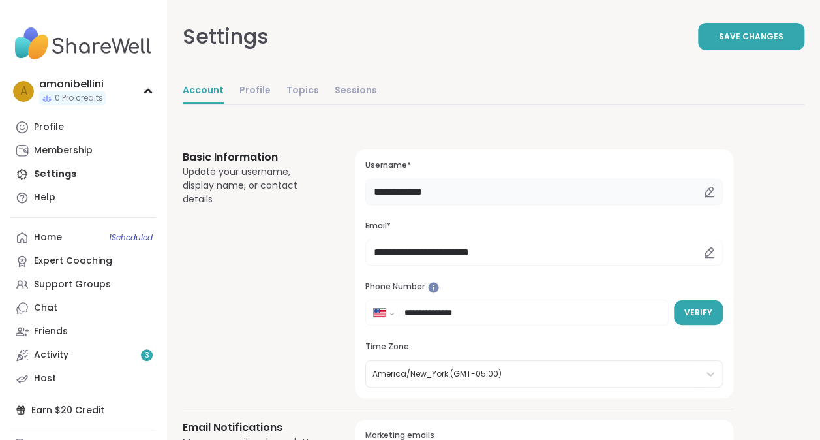
click at [474, 185] on input "**********" at bounding box center [544, 192] width 358 height 26
type input "*"
drag, startPoint x: 391, startPoint y: 191, endPoint x: 365, endPoint y: 196, distance: 25.9
click at [365, 196] on input "*********" at bounding box center [544, 192] width 358 height 26
click at [428, 197] on input "********" at bounding box center [544, 192] width 358 height 26
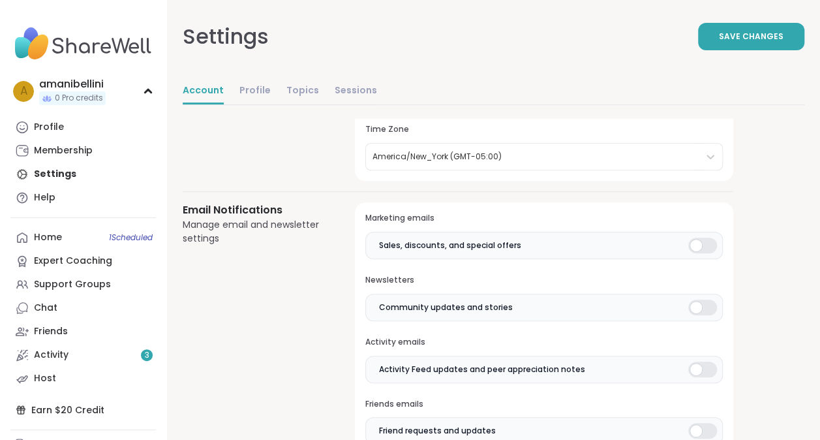
scroll to position [218, 0]
type input "*****"
click at [703, 237] on div at bounding box center [702, 245] width 29 height 16
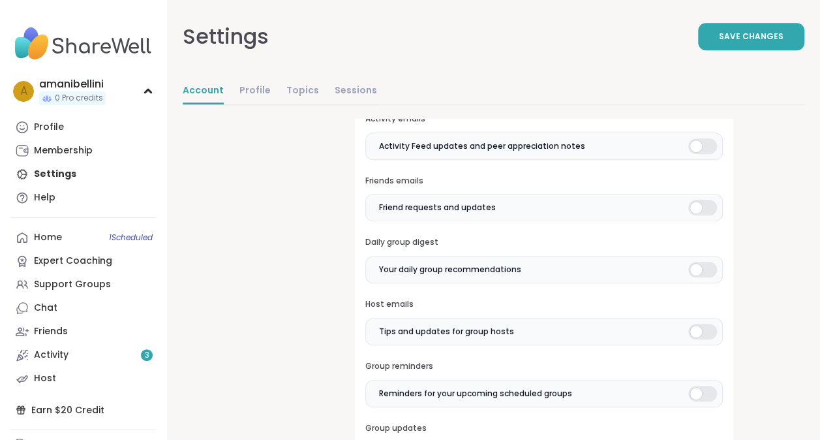
scroll to position [448, 0]
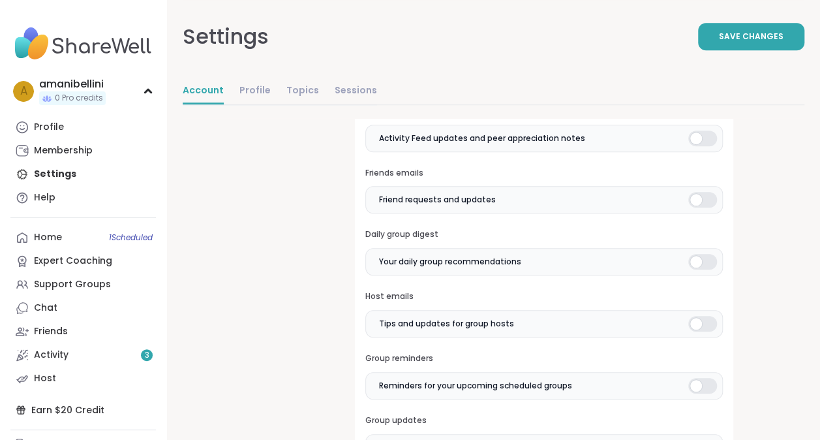
click at [710, 317] on div at bounding box center [702, 324] width 29 height 16
click at [691, 254] on div at bounding box center [702, 262] width 29 height 16
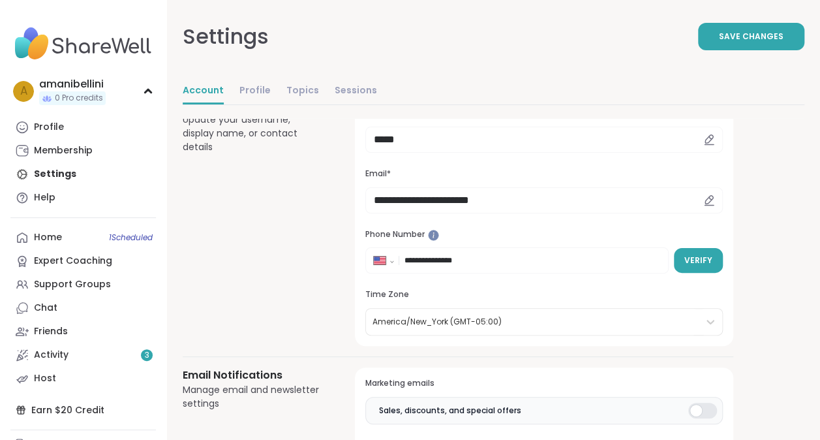
scroll to position [0, 0]
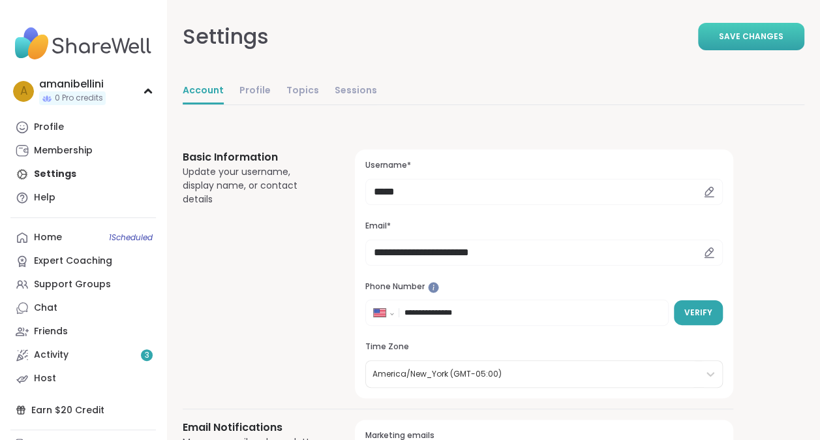
click at [765, 33] on span "Save Changes" at bounding box center [751, 37] width 65 height 12
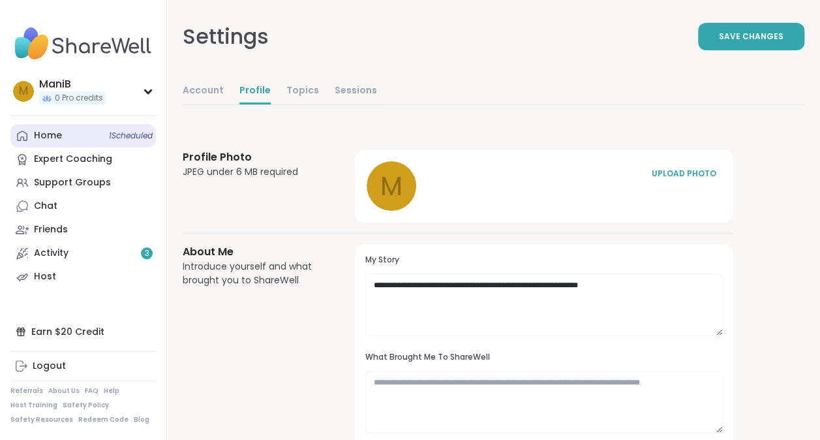
click at [48, 127] on link "Home 1 Scheduled" at bounding box center [82, 135] width 145 height 23
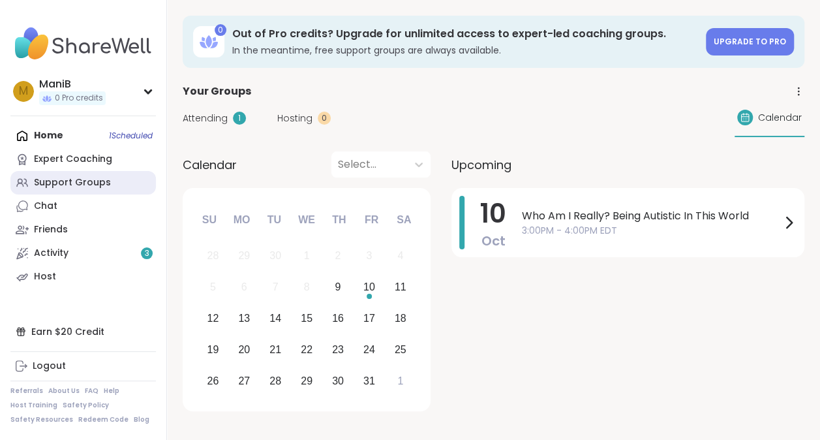
click at [86, 185] on div "Support Groups" at bounding box center [72, 182] width 77 height 13
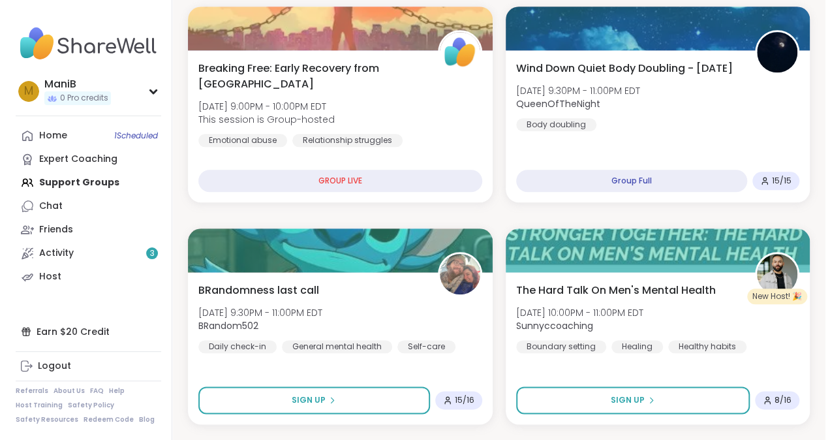
scroll to position [610, 0]
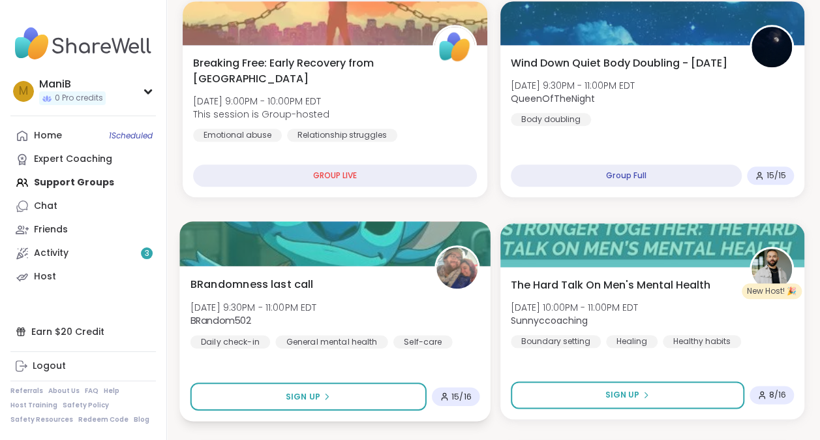
click at [377, 294] on div "BRandomness last call [DATE] 9:30PM - 11:00PM EDT BRandom502 Daily check-in Gen…" at bounding box center [335, 312] width 289 height 72
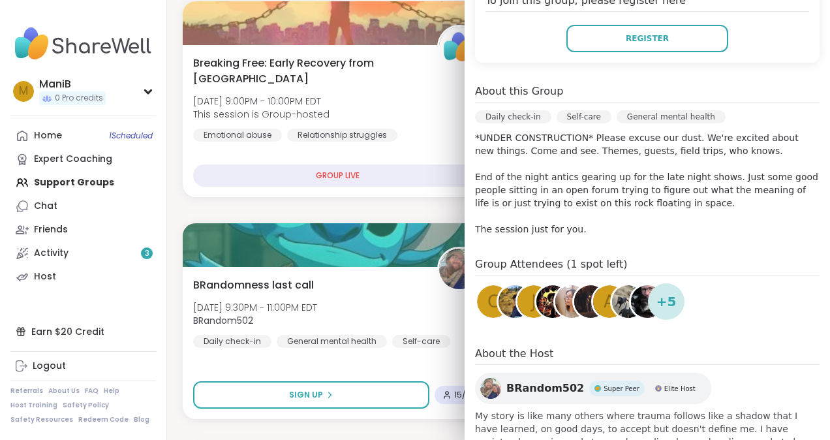
scroll to position [358, 0]
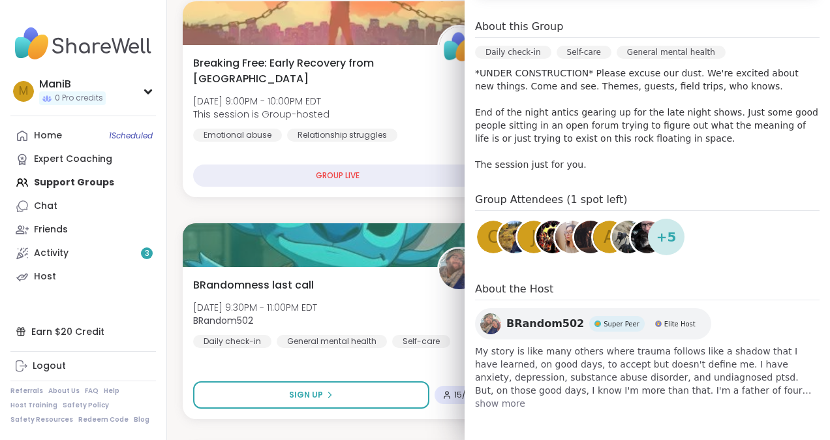
click at [484, 407] on span "show more" at bounding box center [647, 403] width 344 height 13
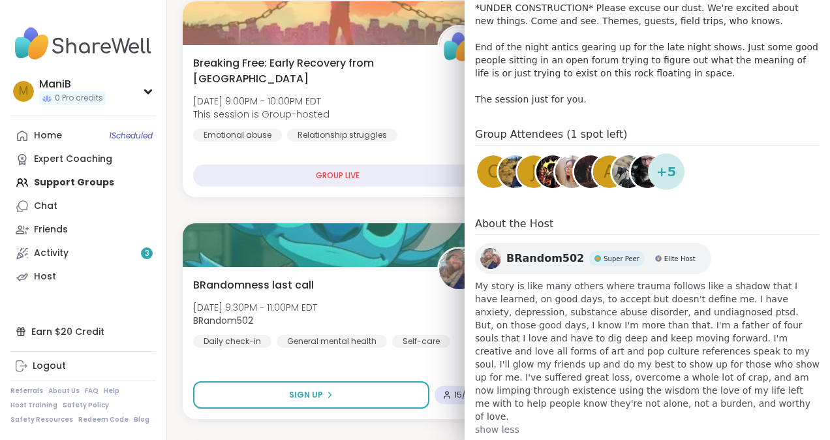
scroll to position [422, 0]
click at [484, 423] on span "show less" at bounding box center [647, 429] width 344 height 13
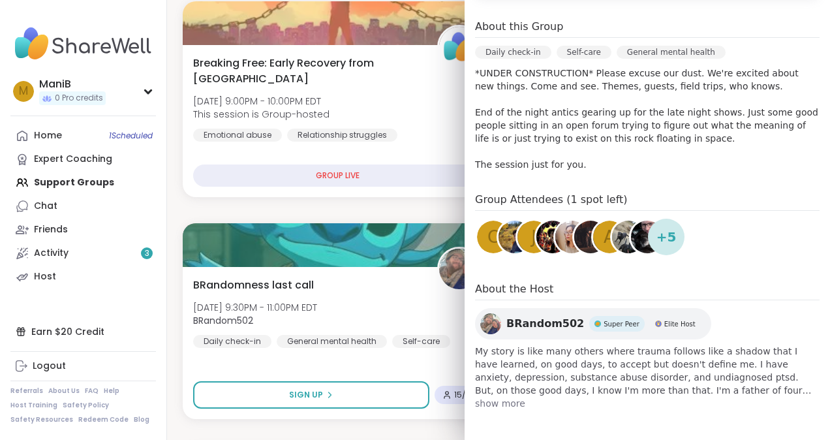
click at [484, 407] on span "show more" at bounding box center [647, 403] width 344 height 13
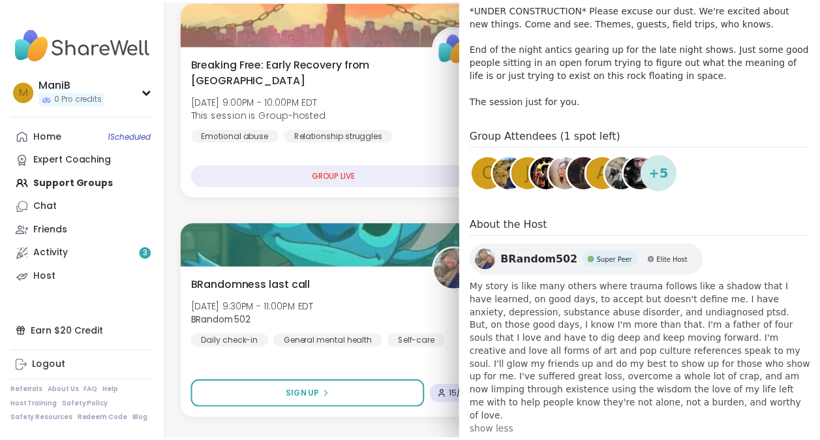
scroll to position [423, 0]
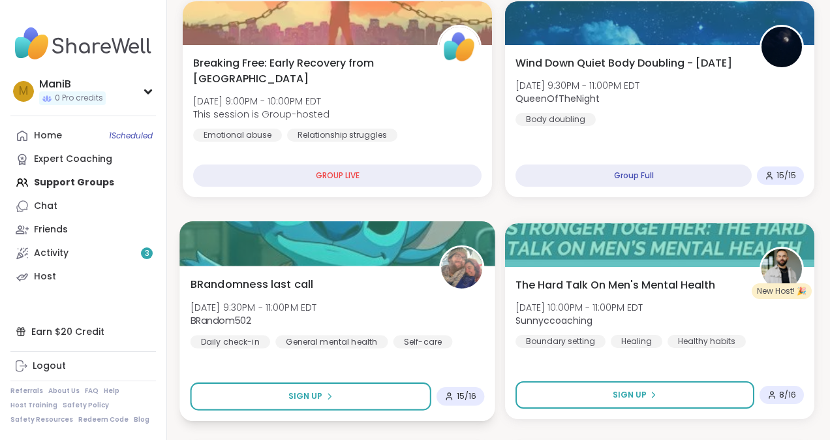
click at [407, 303] on div "BRandomness last call [DATE] 9:30PM - 11:00PM EDT BRandom502 Daily check-in Gen…" at bounding box center [338, 312] width 294 height 72
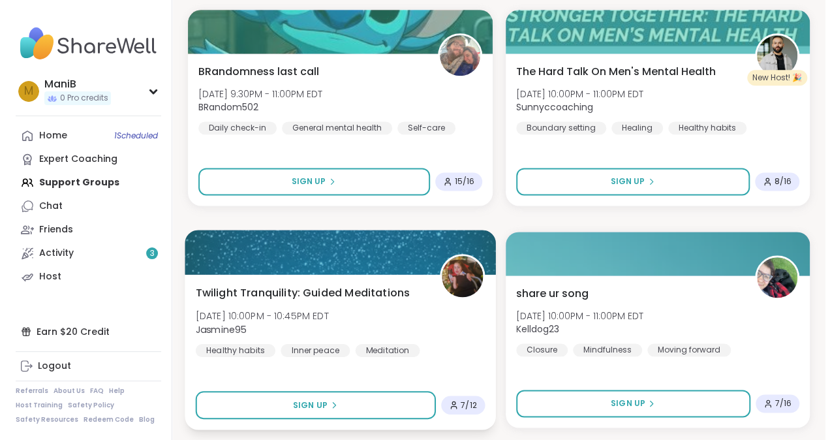
scroll to position [811, 0]
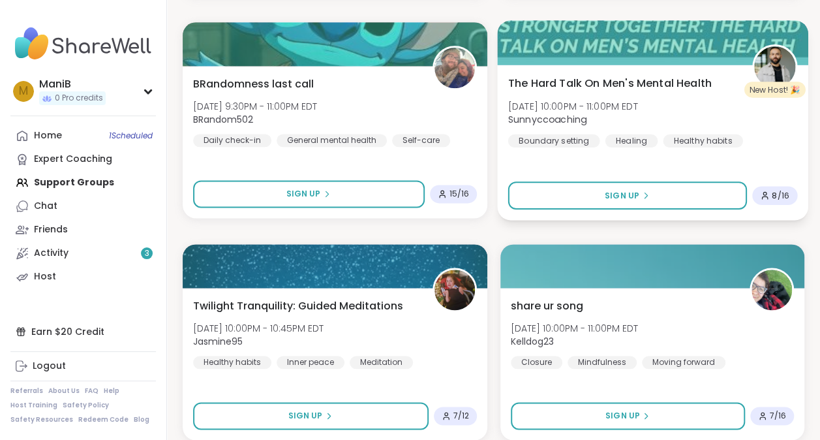
click at [777, 60] on img at bounding box center [774, 66] width 41 height 41
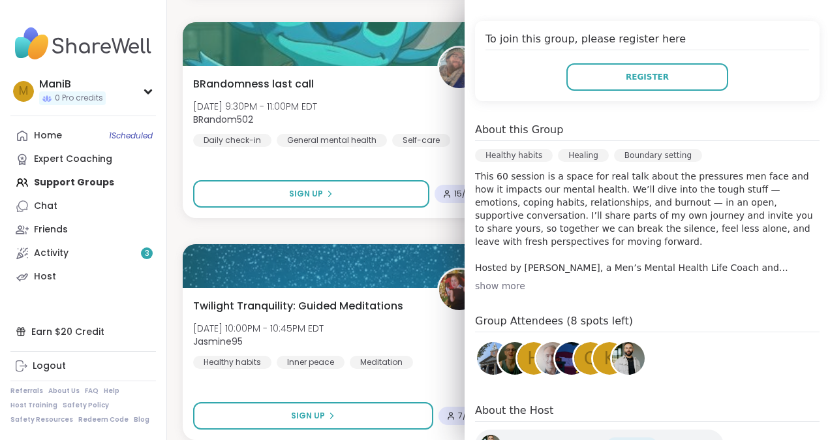
scroll to position [281, 0]
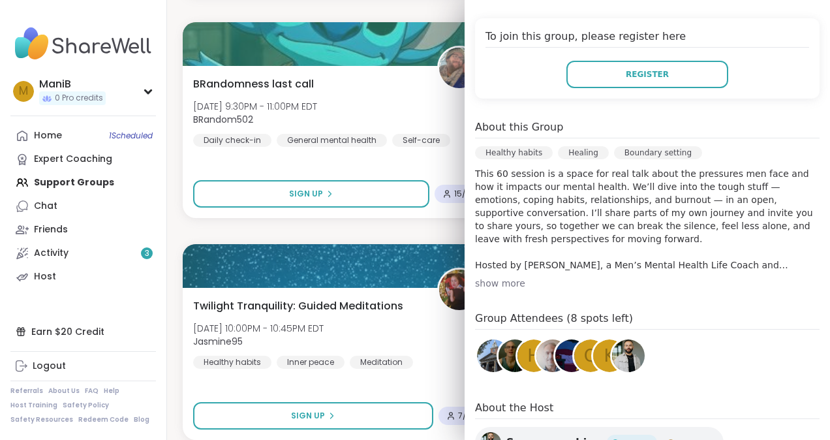
click at [501, 283] on div "show more" at bounding box center [647, 283] width 344 height 13
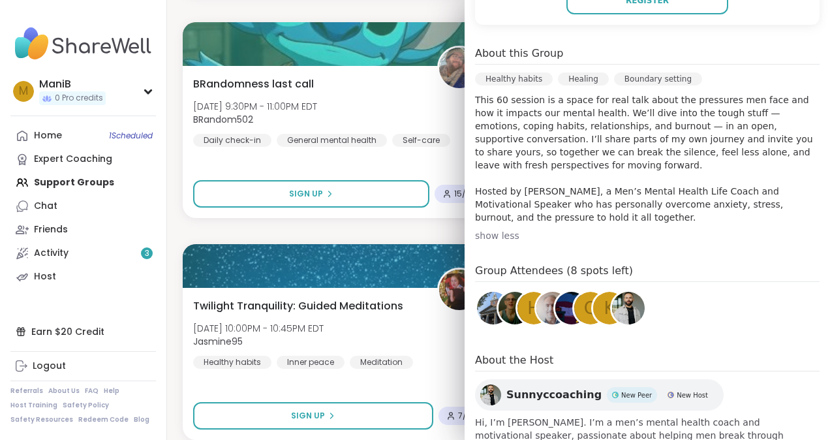
scroll to position [412, 0]
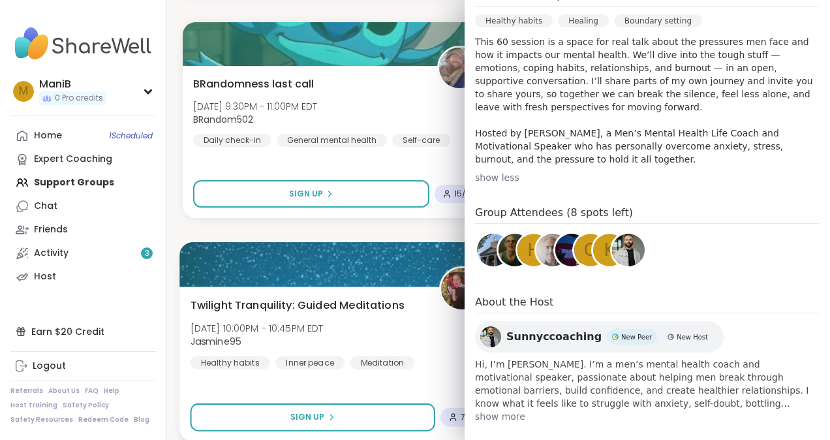
click at [438, 334] on div "Twilight Tranquility: Guided Meditations [DATE] 10:00PM - 10:45PM EDT Jasmine95…" at bounding box center [338, 333] width 294 height 72
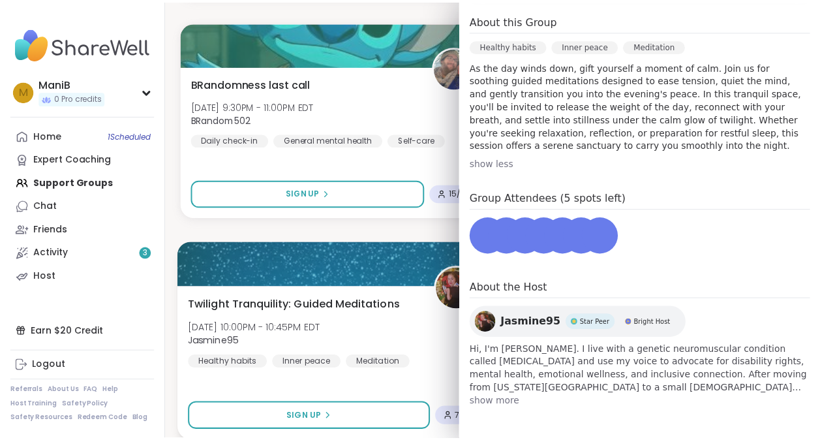
scroll to position [386, 0]
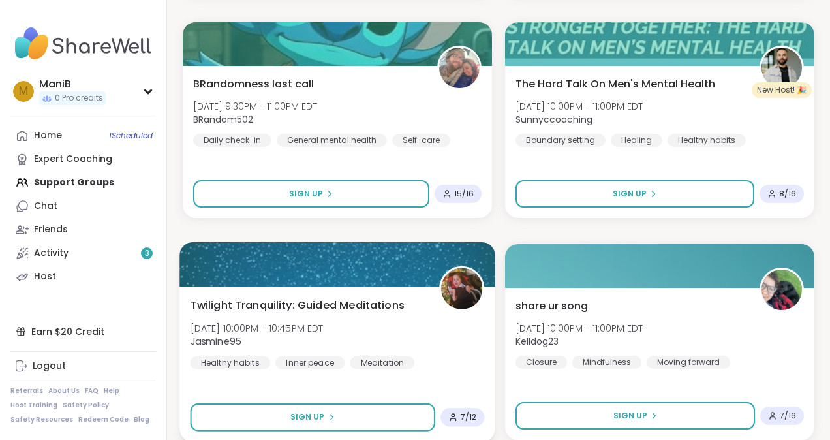
click at [438, 334] on div "Twilight Tranquility: Guided Meditations [DATE] 10:00PM - 10:45PM EDT Jasmine95…" at bounding box center [338, 333] width 294 height 72
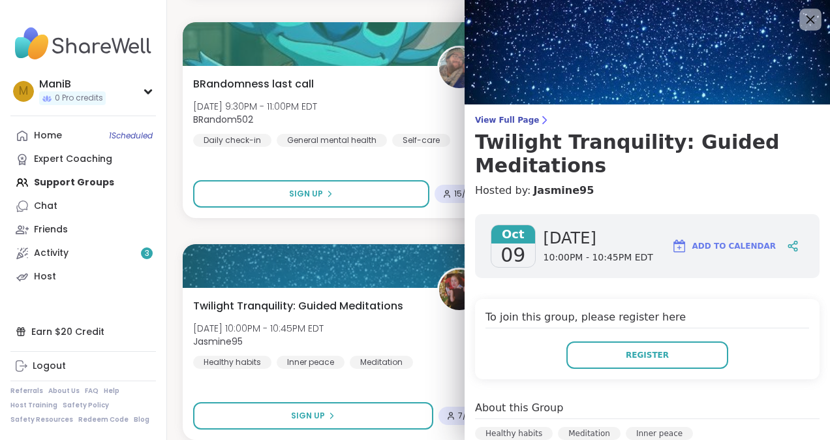
click at [799, 14] on div at bounding box center [810, 19] width 22 height 22
click at [802, 17] on icon at bounding box center [810, 19] width 16 height 16
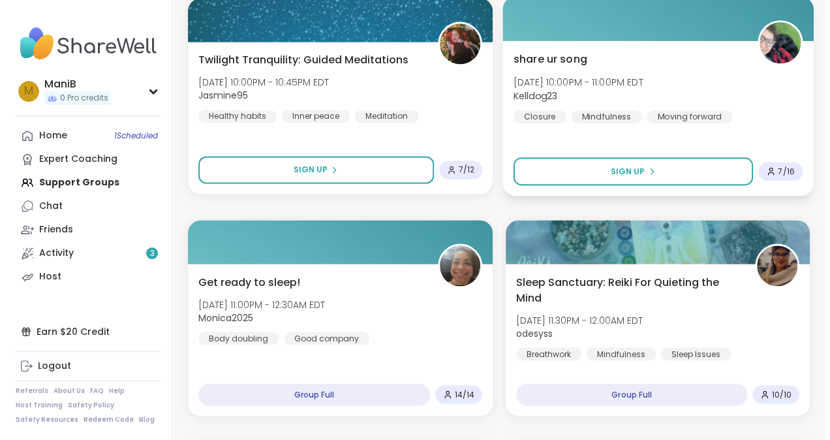
scroll to position [1058, 0]
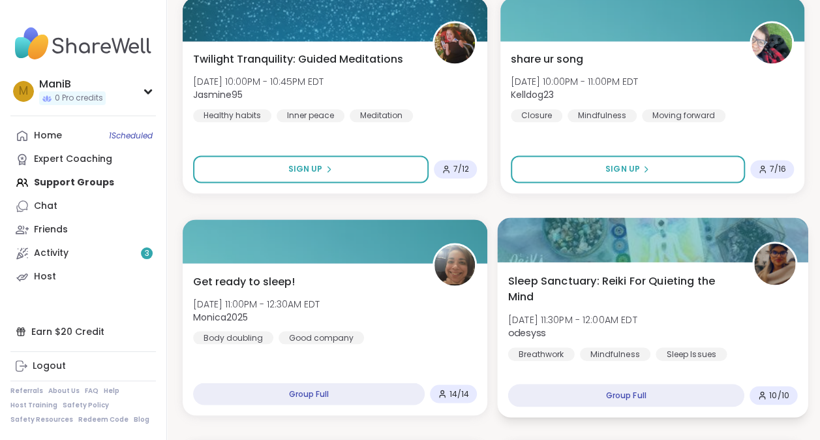
click at [765, 262] on img at bounding box center [774, 263] width 41 height 41
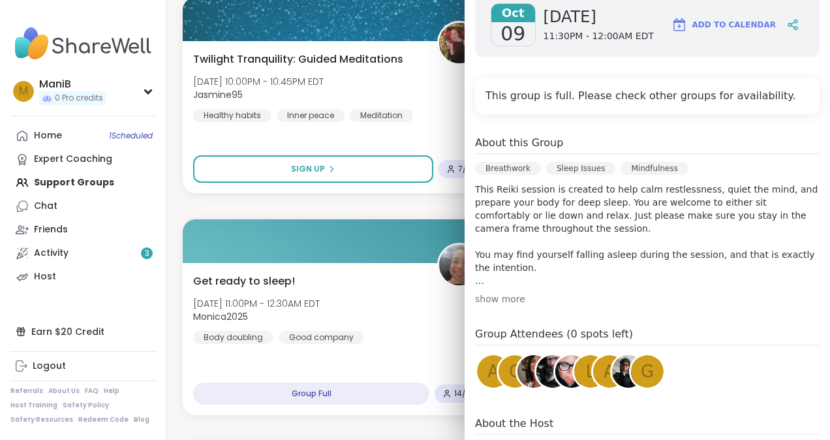
scroll to position [228, 0]
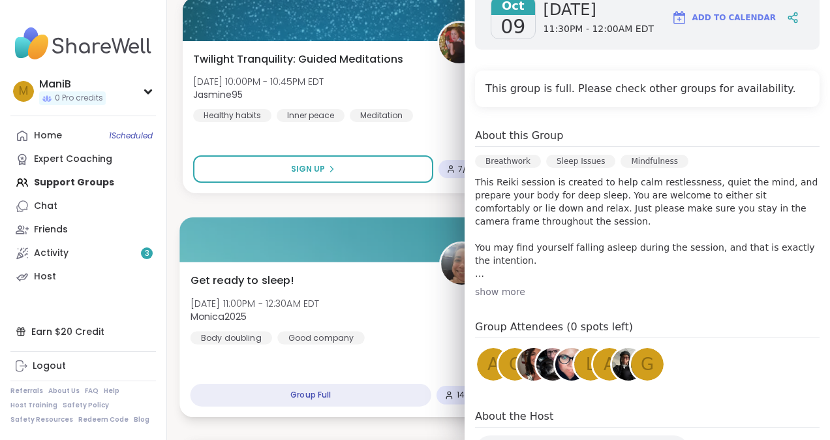
click at [438, 344] on div "Get ready to sleep! [DATE] 11:00PM - 12:30AM EDT Monica2025 Body doubling Good …" at bounding box center [336, 339] width 315 height 155
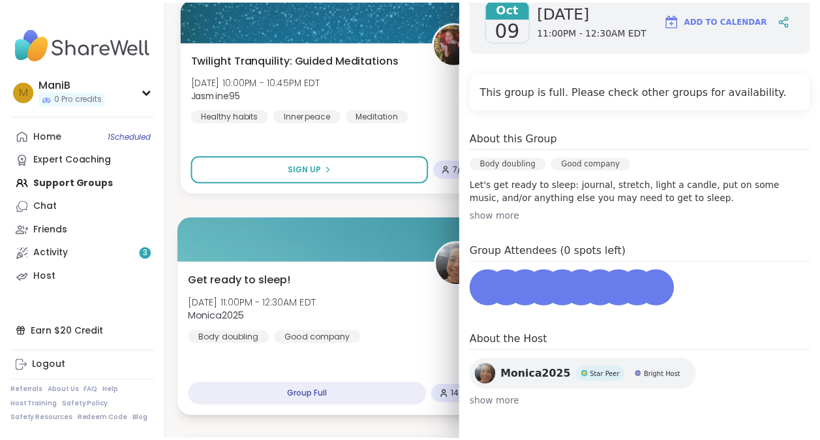
scroll to position [202, 0]
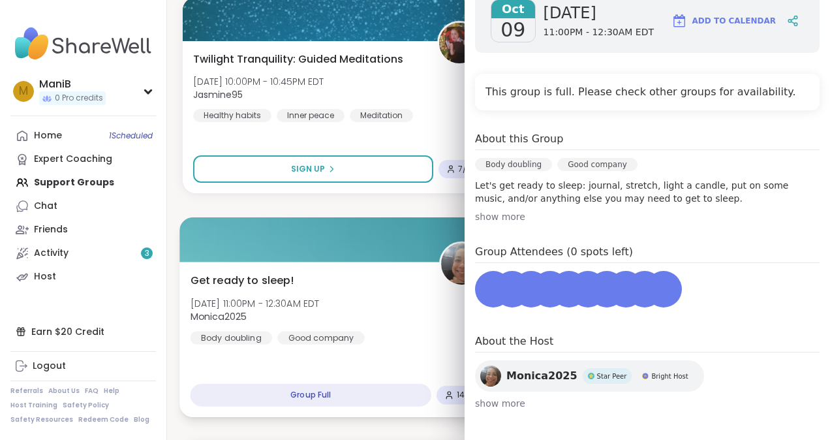
click at [435, 320] on div "Get ready to sleep! [DATE] 11:00PM - 12:30AM EDT Monica2025 Body doubling Good …" at bounding box center [338, 308] width 294 height 72
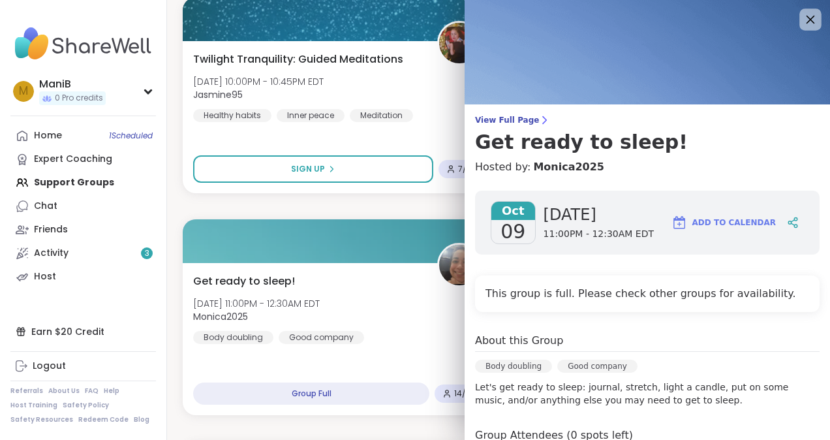
click at [802, 22] on icon at bounding box center [810, 19] width 16 height 16
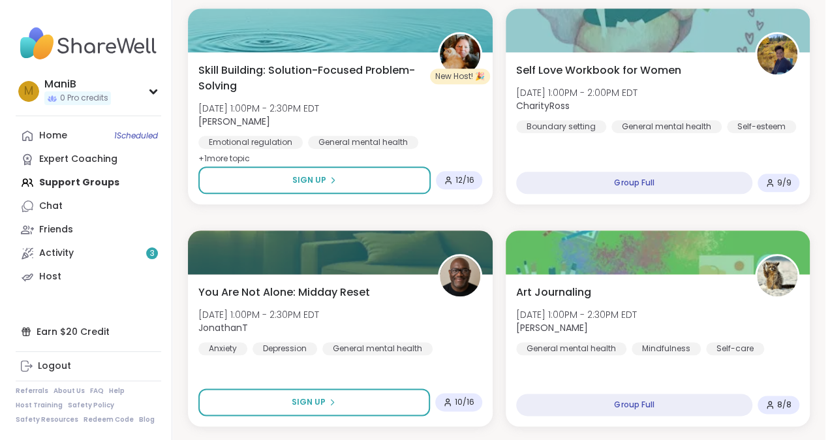
scroll to position [3044, 0]
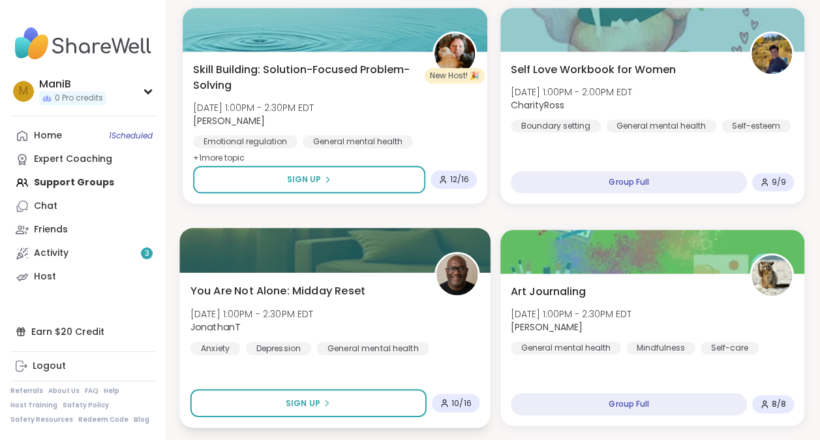
click at [461, 401] on span "10 / 16" at bounding box center [462, 402] width 20 height 10
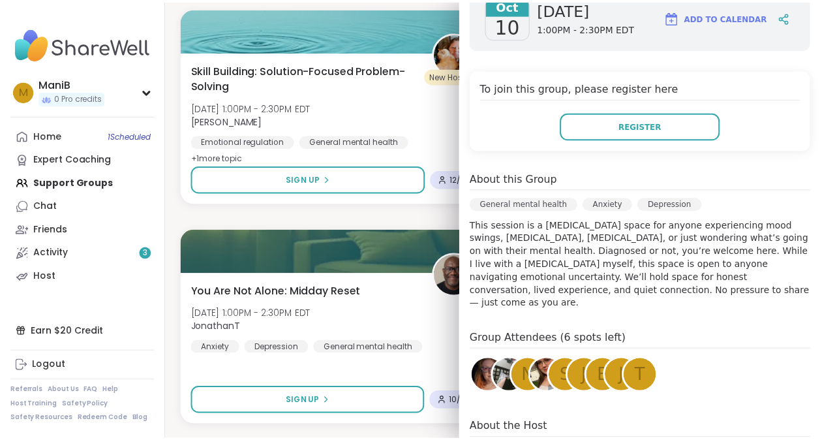
scroll to position [245, 0]
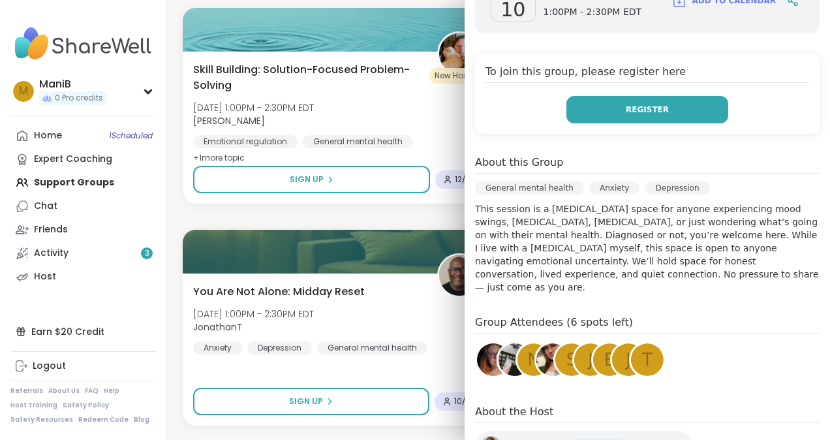
click at [631, 104] on span "Register" at bounding box center [647, 110] width 43 height 12
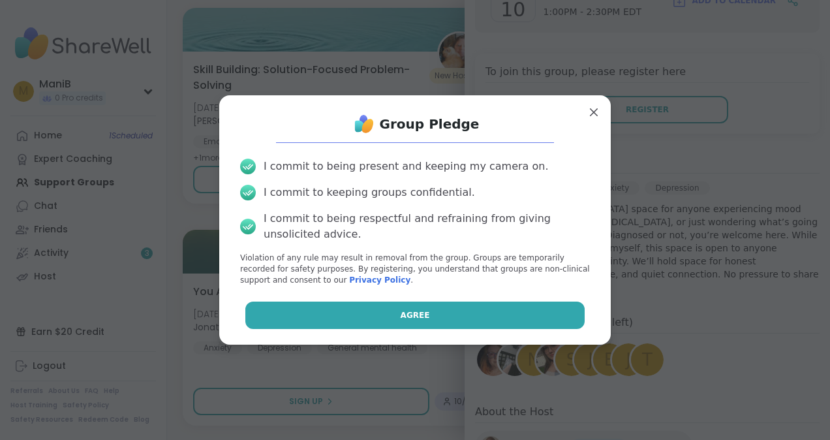
click at [417, 320] on button "Agree" at bounding box center [415, 314] width 340 height 27
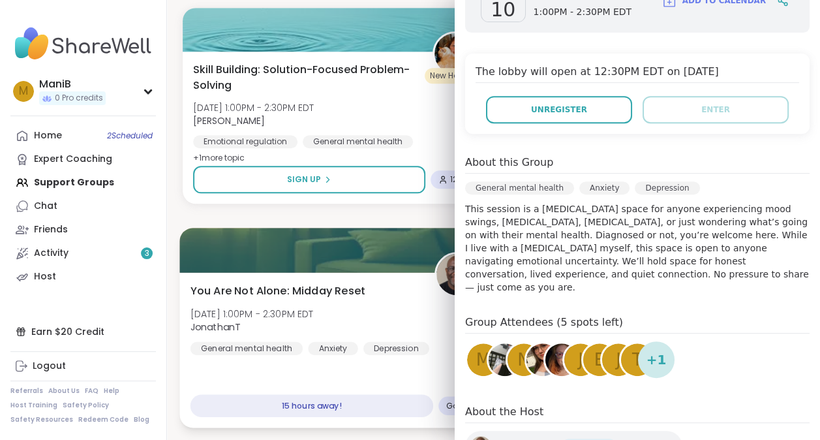
click at [385, 284] on div "You Are Not Alone: Midday Reset [DATE] 1:00PM - 2:30PM EDT JonathanT General me…" at bounding box center [335, 319] width 289 height 72
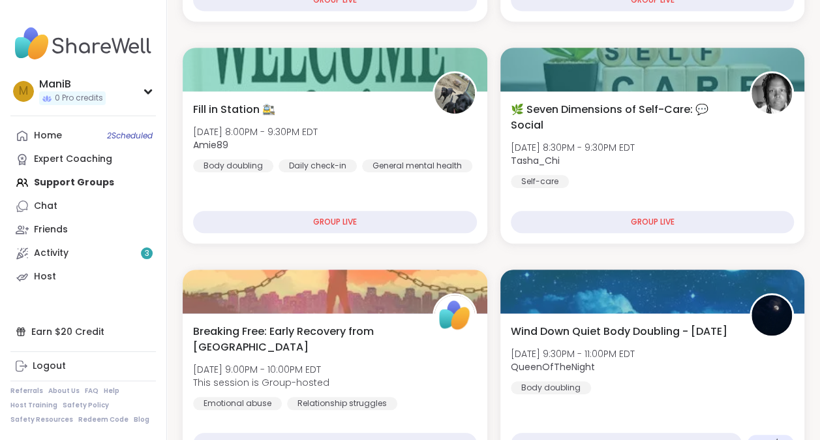
scroll to position [0, 0]
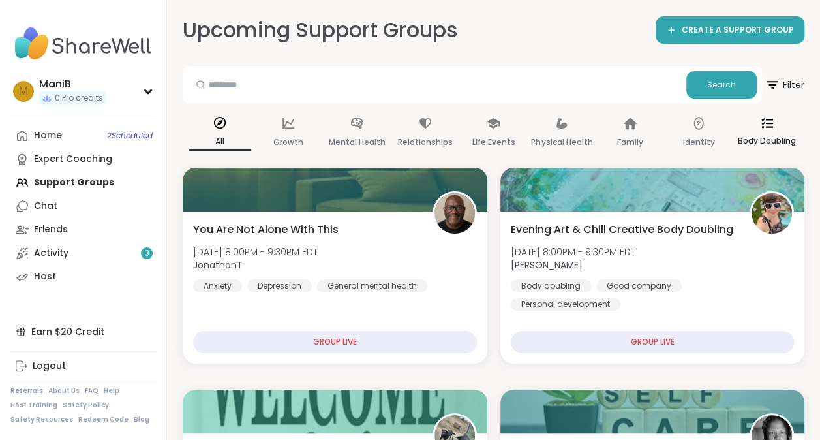
click at [770, 130] on div "Body Doubling" at bounding box center [767, 133] width 62 height 48
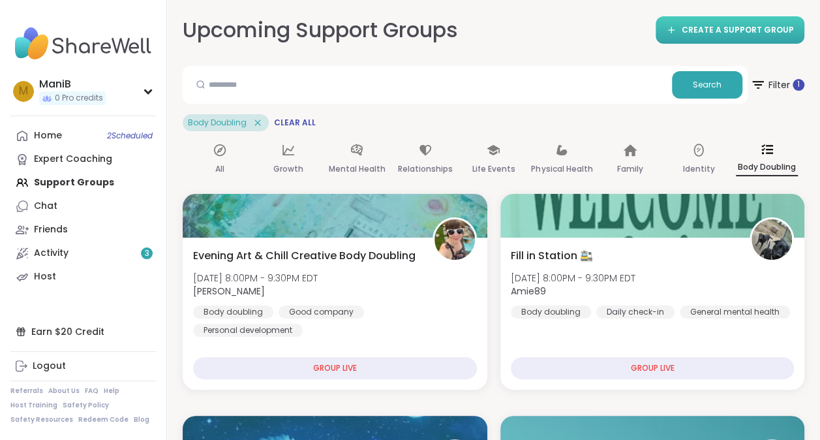
click at [732, 23] on link "CREATE A SUPPORT GROUP" at bounding box center [730, 29] width 149 height 27
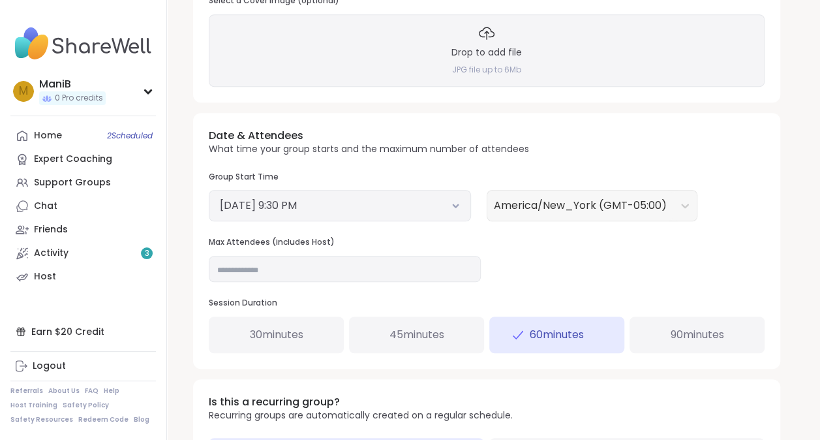
scroll to position [454, 0]
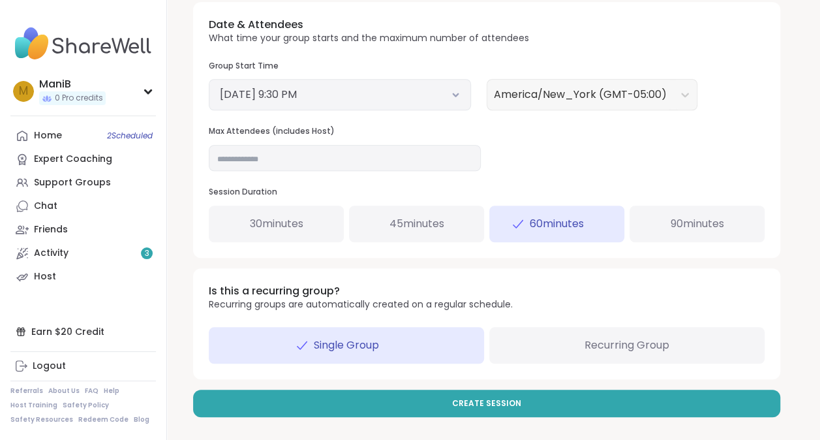
click at [608, 346] on span "Recurring Group" at bounding box center [627, 345] width 85 height 16
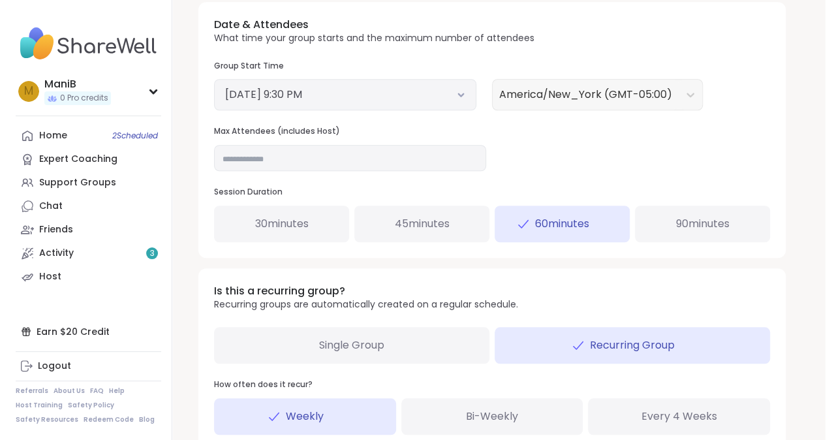
scroll to position [596, 0]
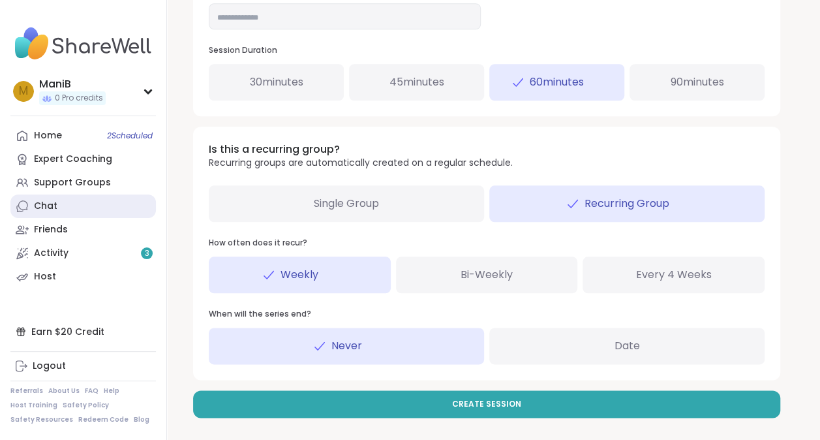
click at [63, 207] on link "Chat" at bounding box center [82, 205] width 145 height 23
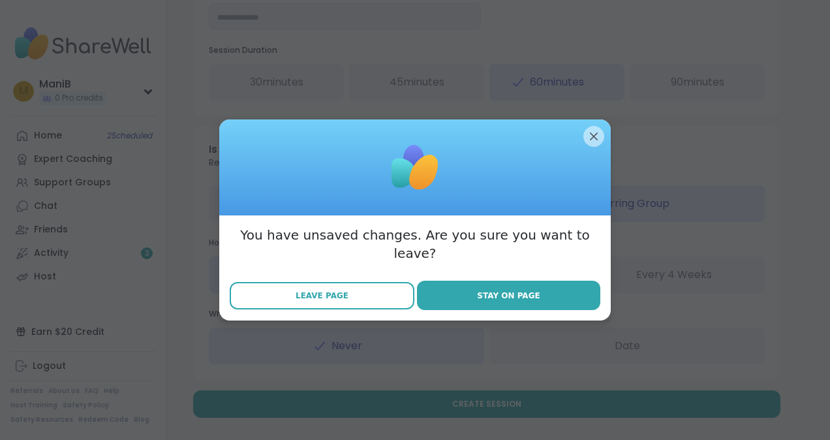
click at [293, 288] on button "Leave Page" at bounding box center [322, 295] width 185 height 27
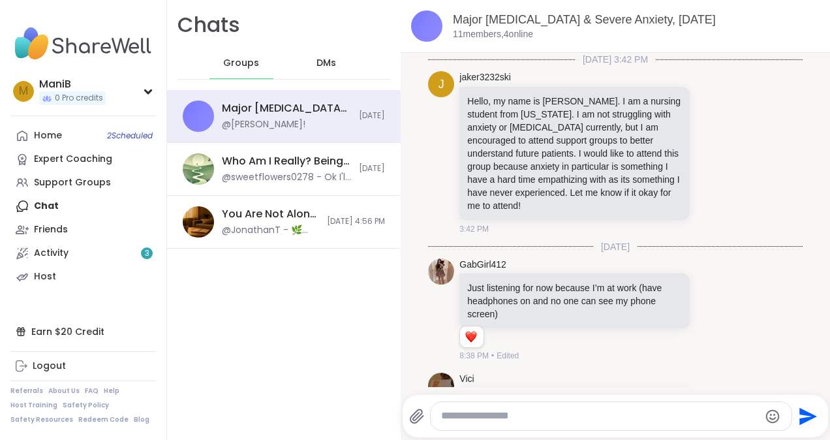
click at [266, 248] on div "Chats Groups DMs Major [MEDICAL_DATA] & Severe Anxiety, [DATE] @[PERSON_NAME]! …" at bounding box center [284, 220] width 234 height 440
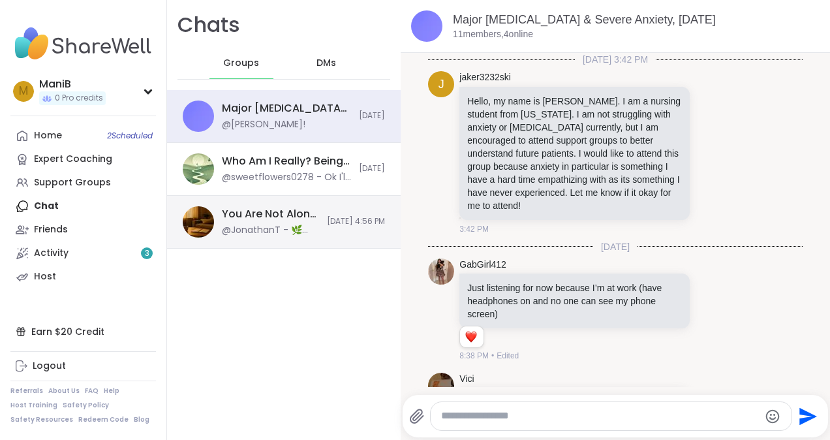
click at [279, 239] on div "You Are Not Alone: Midday Reset, [DATE] @JonathanT - 🌿 Midday Reset is here! St…" at bounding box center [284, 222] width 234 height 53
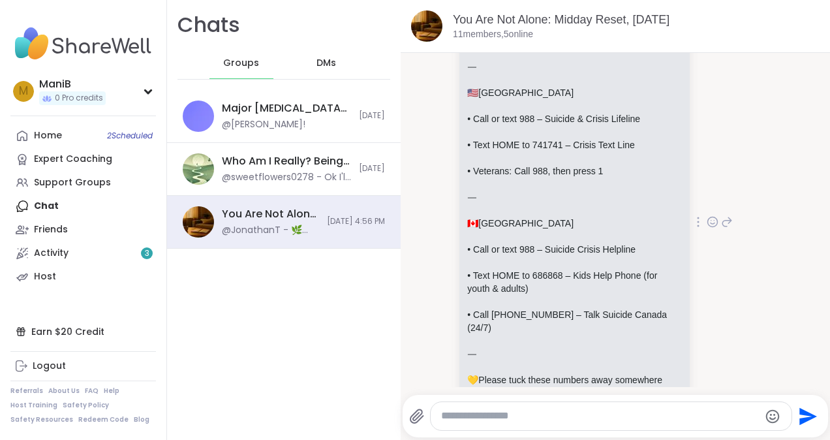
scroll to position [97, 0]
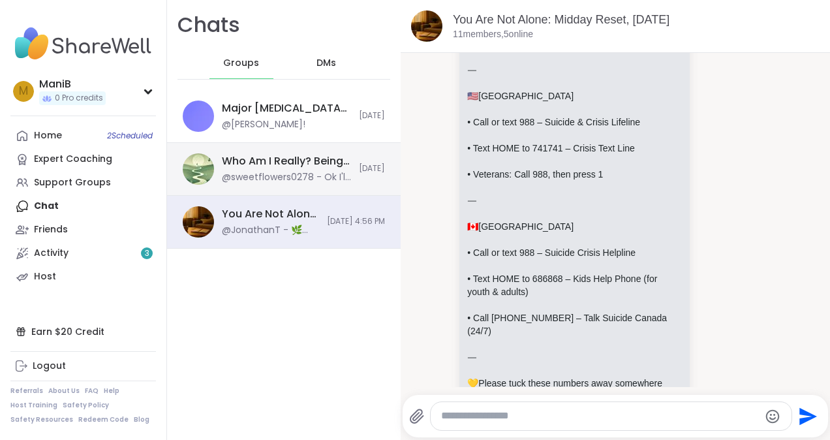
click at [266, 176] on div "@sweetflowers0278 - Ok I'll be here" at bounding box center [286, 177] width 129 height 13
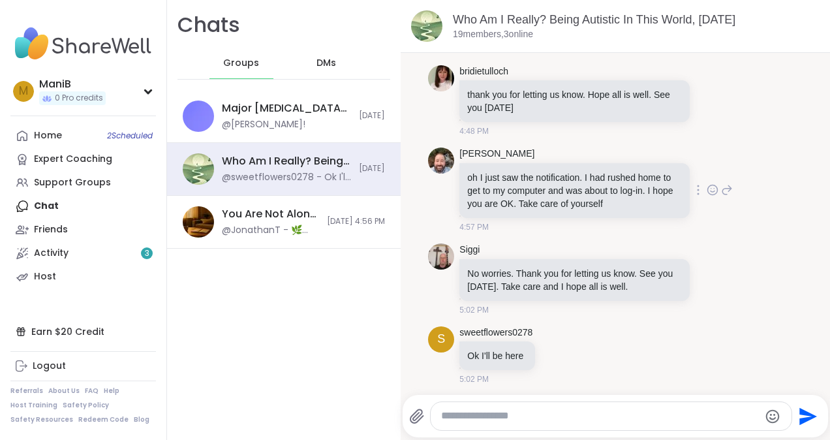
scroll to position [0, 0]
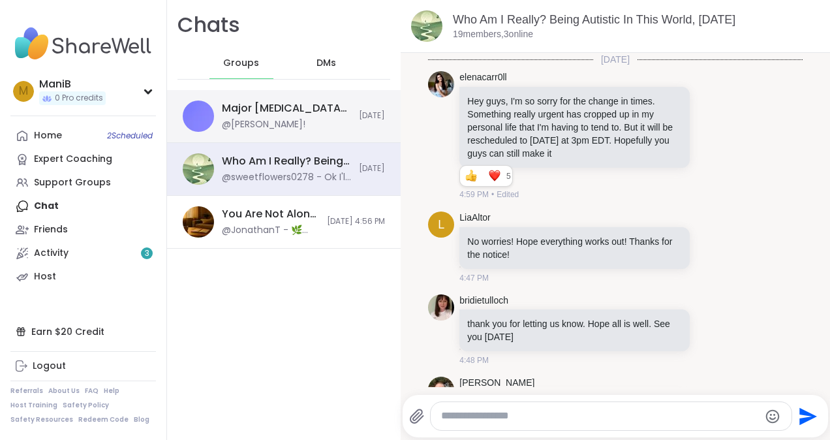
click at [299, 119] on div "Major [MEDICAL_DATA] & Severe Anxiety, [DATE] @[PERSON_NAME]!" at bounding box center [286, 116] width 129 height 30
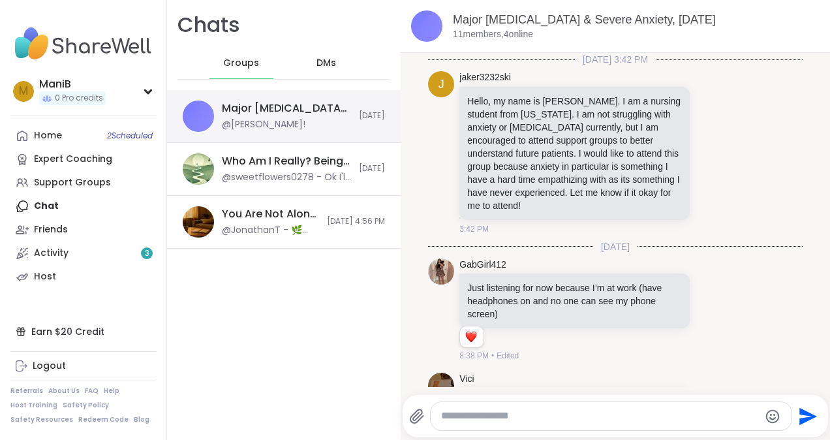
scroll to position [722, 0]
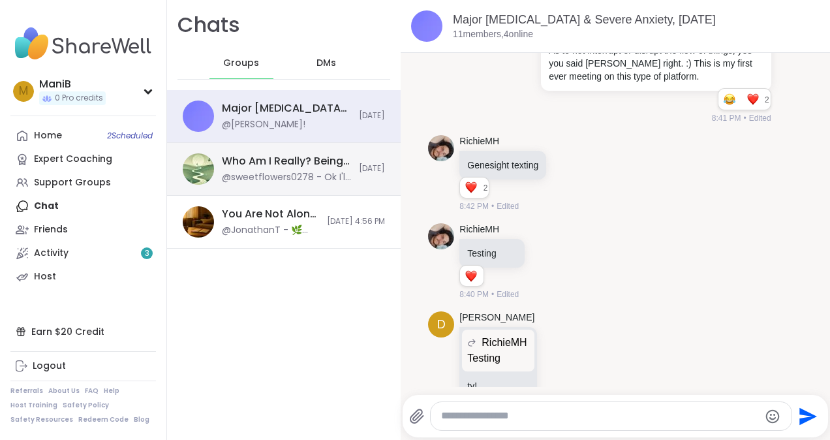
click at [284, 159] on div "Who Am I Really? Being Autistic In This World, [DATE]" at bounding box center [286, 161] width 129 height 14
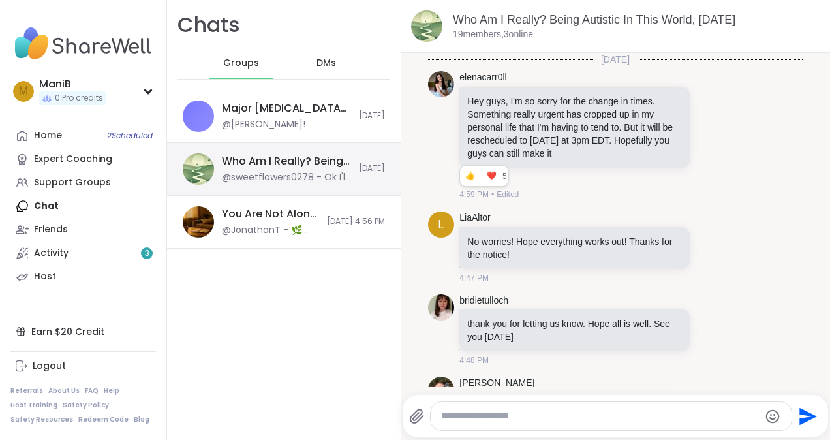
scroll to position [229, 0]
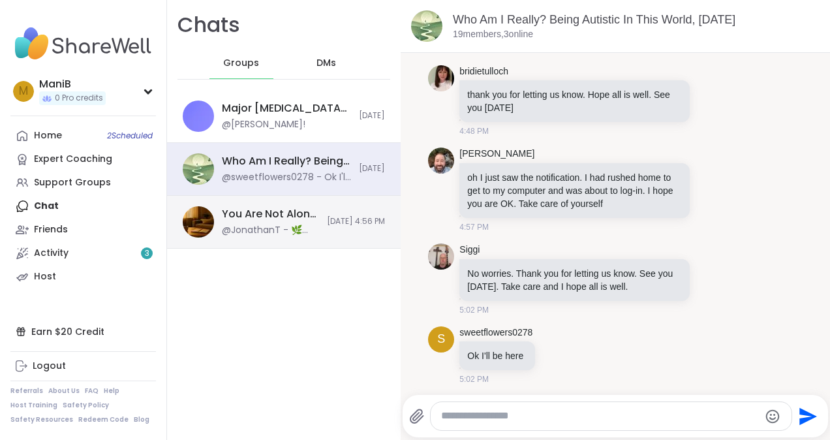
click at [277, 207] on div "You Are Not Alone: Midday Reset, [DATE]" at bounding box center [270, 214] width 97 height 14
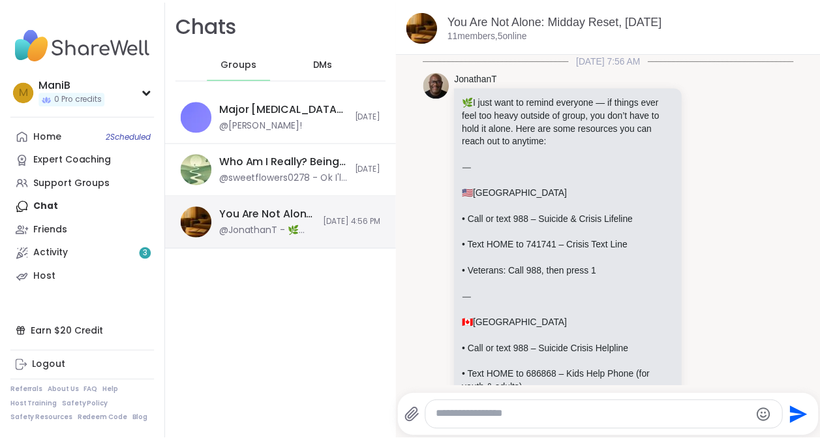
scroll to position [696, 0]
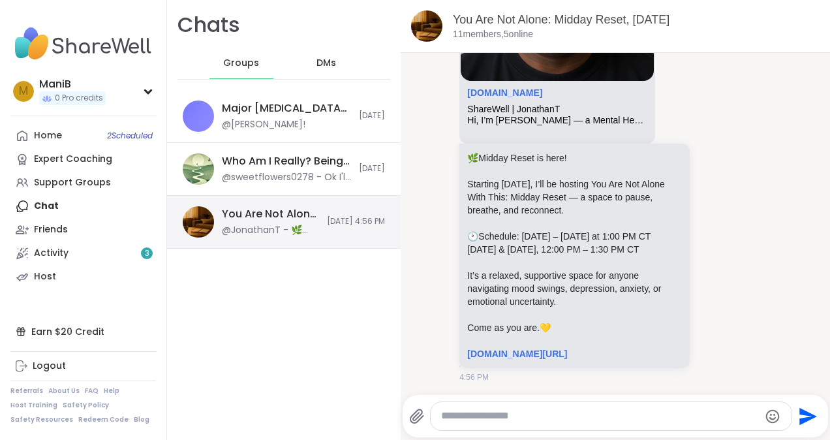
click at [277, 207] on div "You Are Not Alone: Midday Reset, [DATE]" at bounding box center [270, 214] width 97 height 14
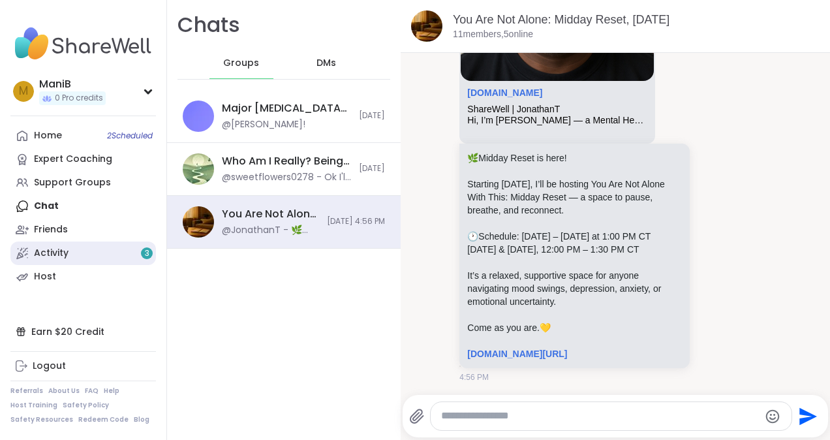
click at [88, 254] on link "Activity 3" at bounding box center [82, 252] width 145 height 23
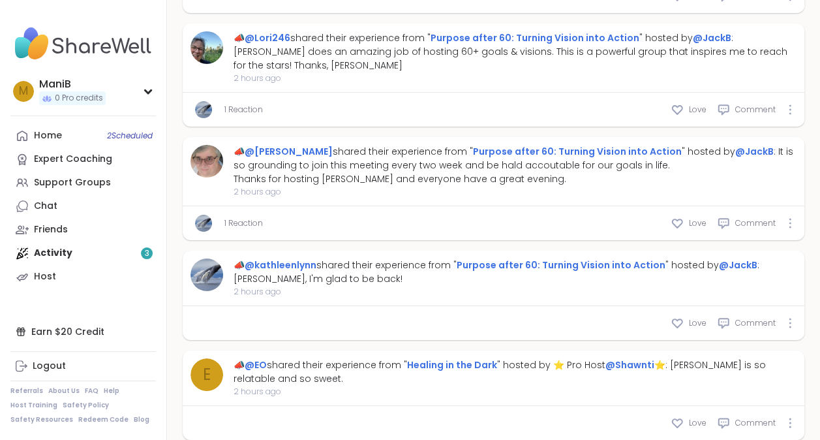
scroll to position [2227, 0]
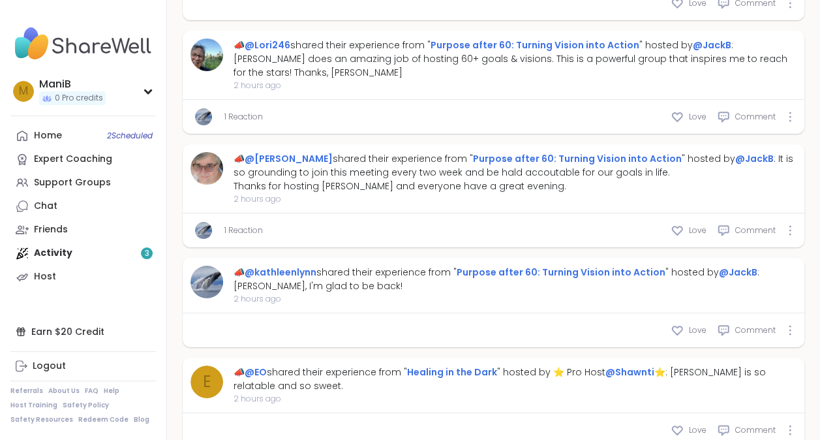
type textarea "*"
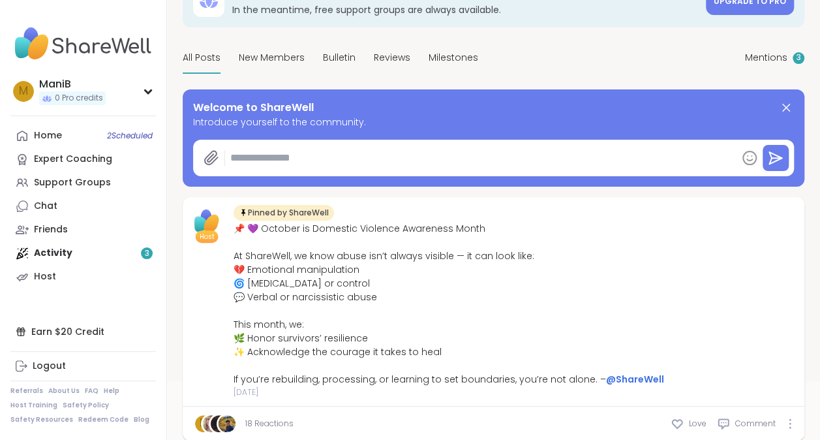
scroll to position [0, 0]
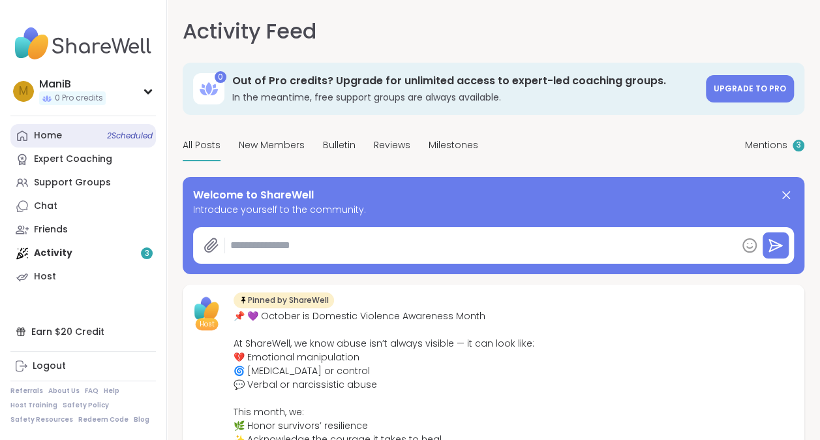
click at [51, 132] on div "Home 2 Scheduled" at bounding box center [48, 135] width 28 height 13
